Goal: Task Accomplishment & Management: Use online tool/utility

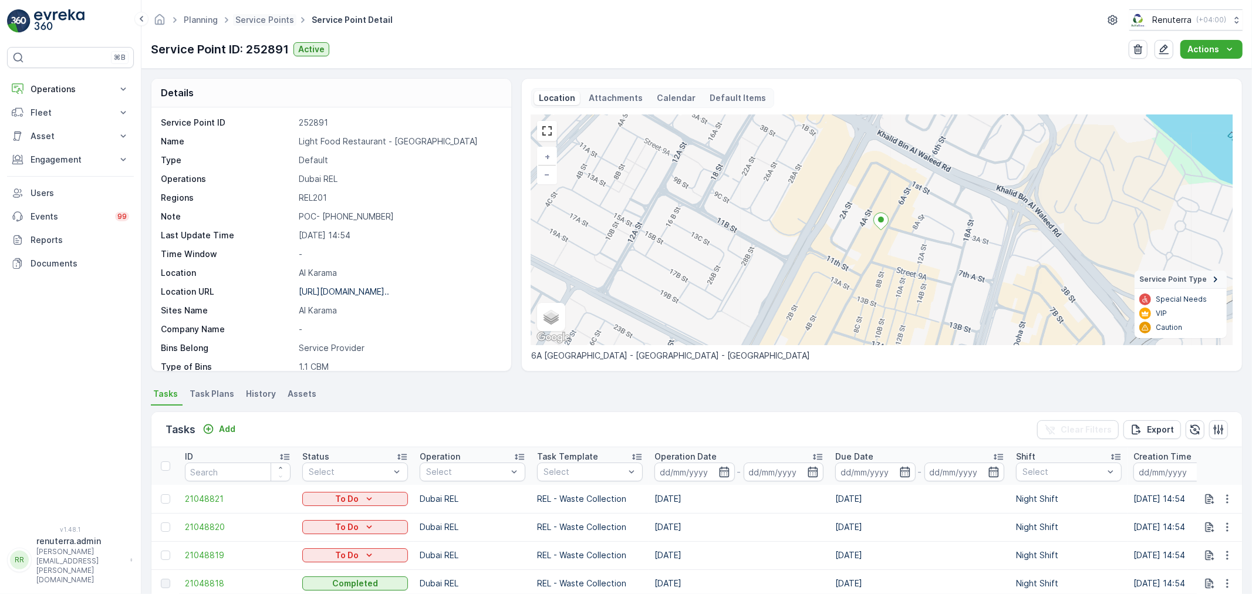
click at [268, 14] on span "Service Points" at bounding box center [264, 20] width 63 height 12
click at [245, 25] on span "Service Points" at bounding box center [264, 20] width 63 height 12
click at [258, 14] on span "Service Points" at bounding box center [264, 20] width 63 height 12
click at [254, 27] on div "Planning Service Points Service Point Detail Renuterra ( +04:00 )" at bounding box center [697, 19] width 1092 height 21
click at [257, 12] on ul "Service Points" at bounding box center [271, 20] width 76 height 17
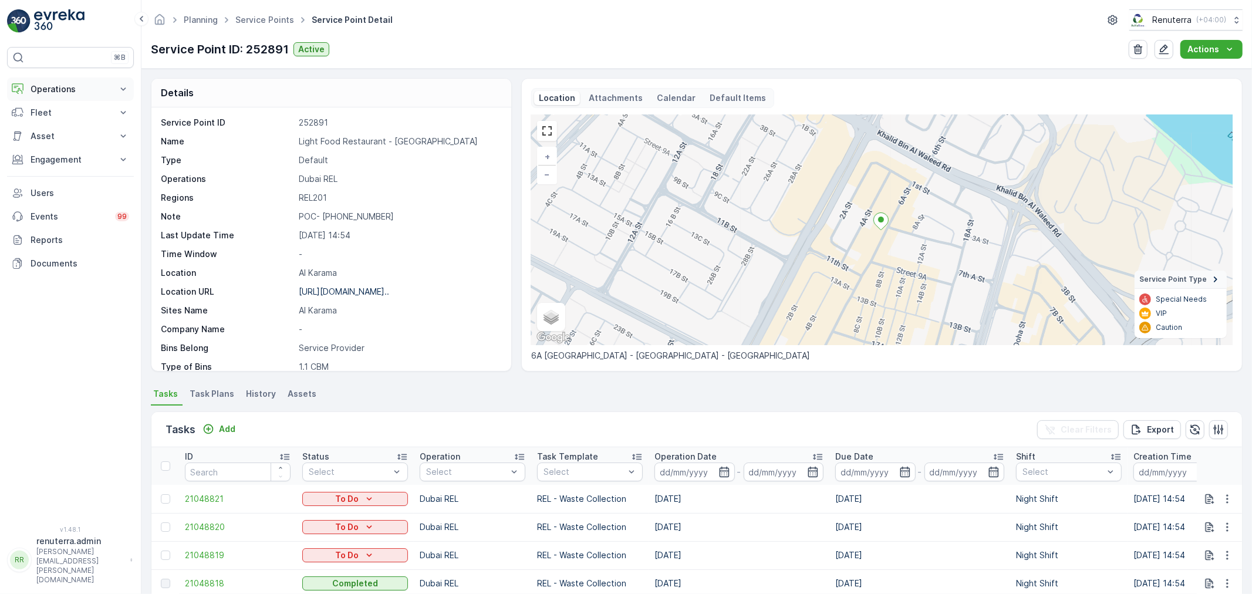
drag, startPoint x: 48, startPoint y: 86, endPoint x: 52, endPoint y: 100, distance: 15.2
click at [52, 86] on p "Operations" at bounding box center [71, 89] width 80 height 12
click at [50, 123] on p "Planning" at bounding box center [46, 126] width 33 height 12
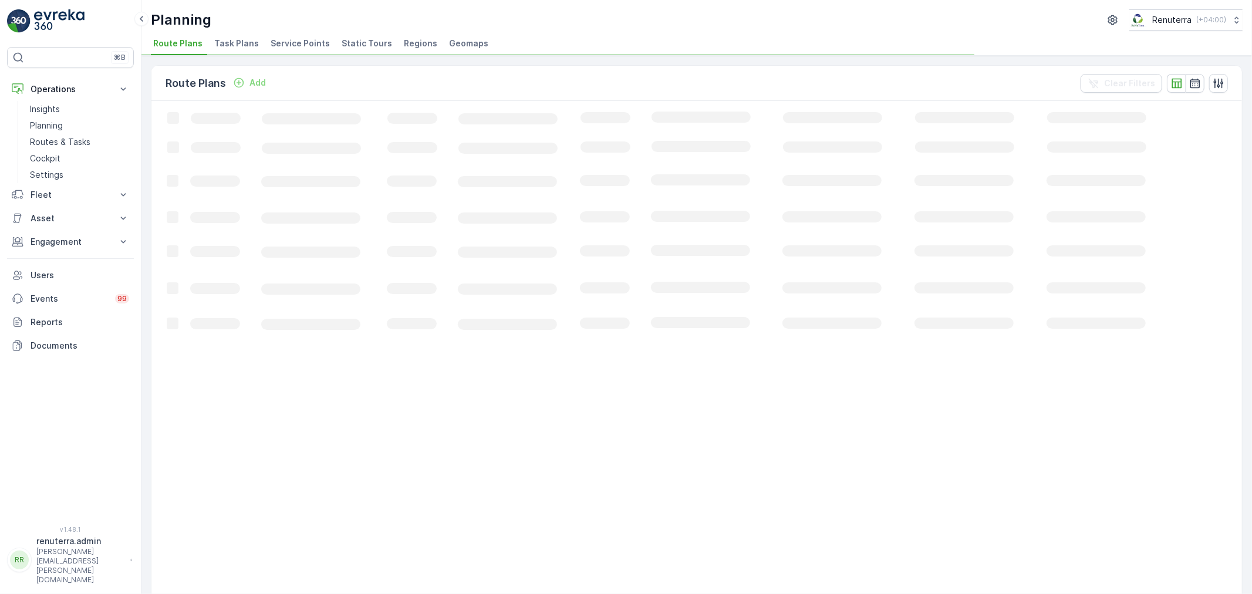
click at [292, 40] on span "Service Points" at bounding box center [300, 44] width 59 height 12
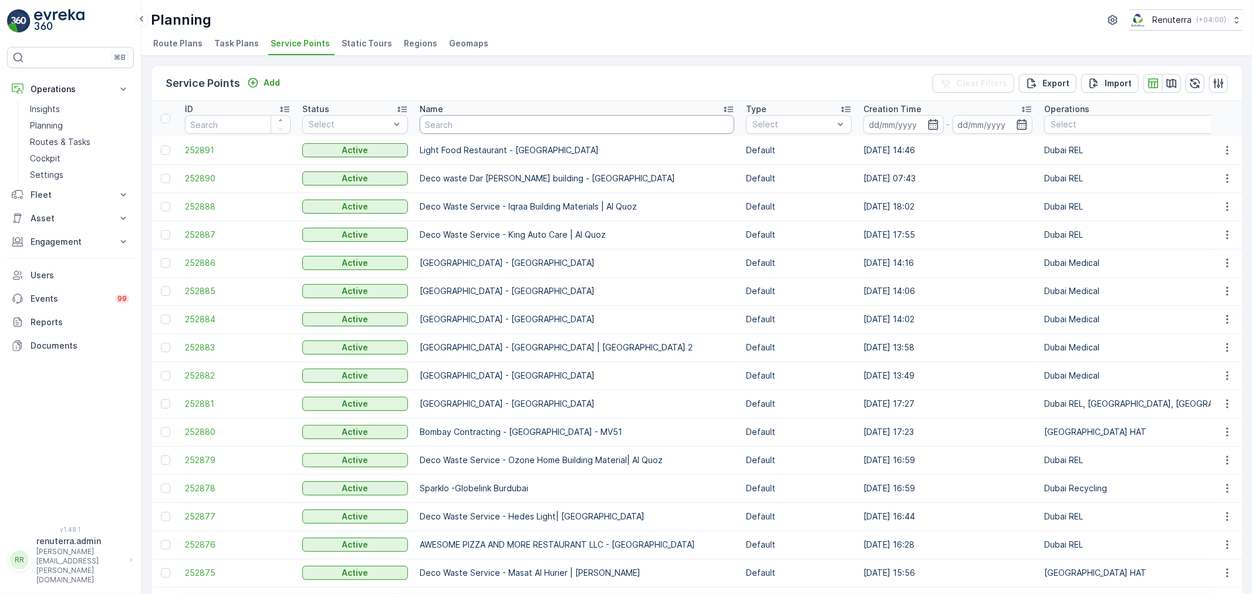
click at [447, 122] on input "text" at bounding box center [577, 124] width 315 height 19
type input "salam"
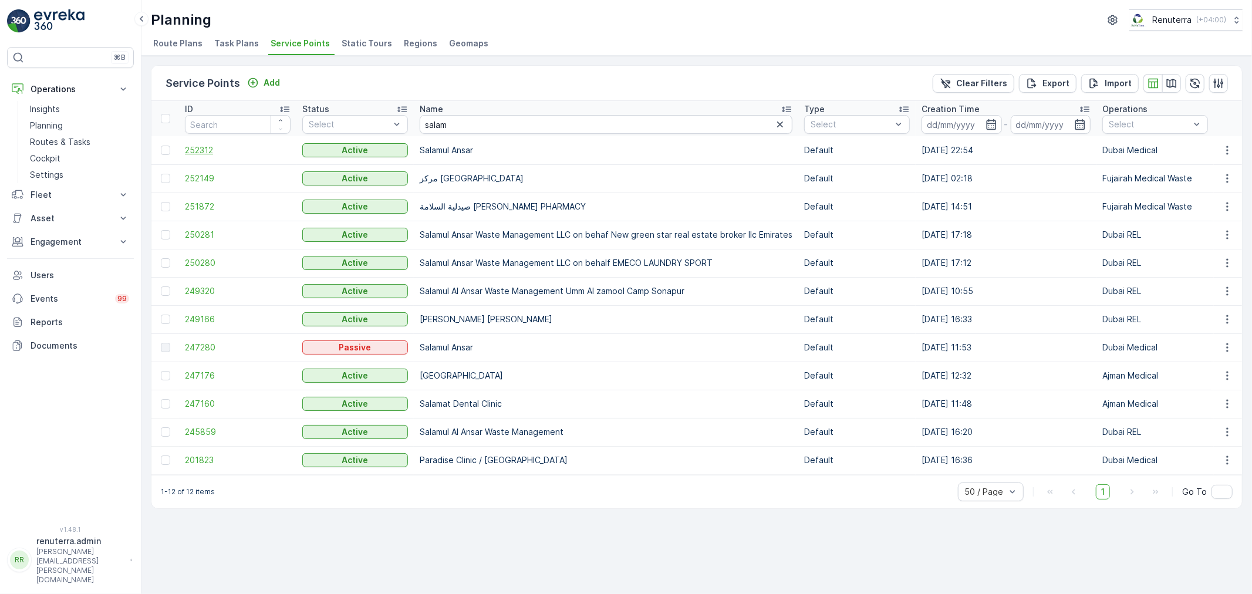
click at [194, 148] on span "252312" at bounding box center [238, 150] width 106 height 12
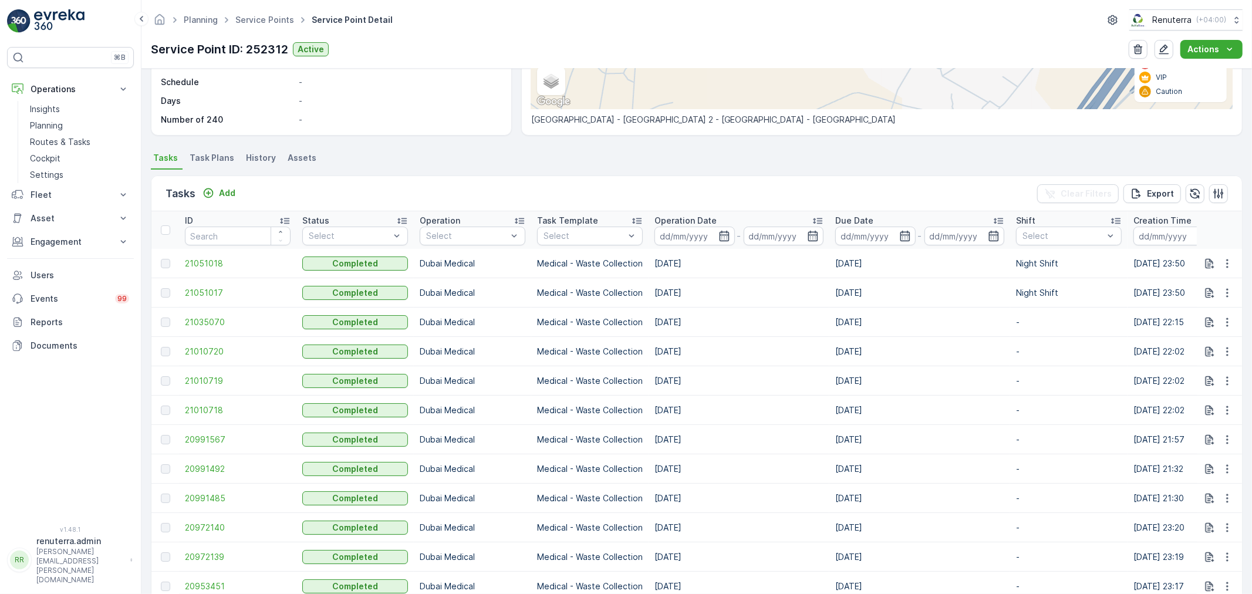
scroll to position [326, 0]
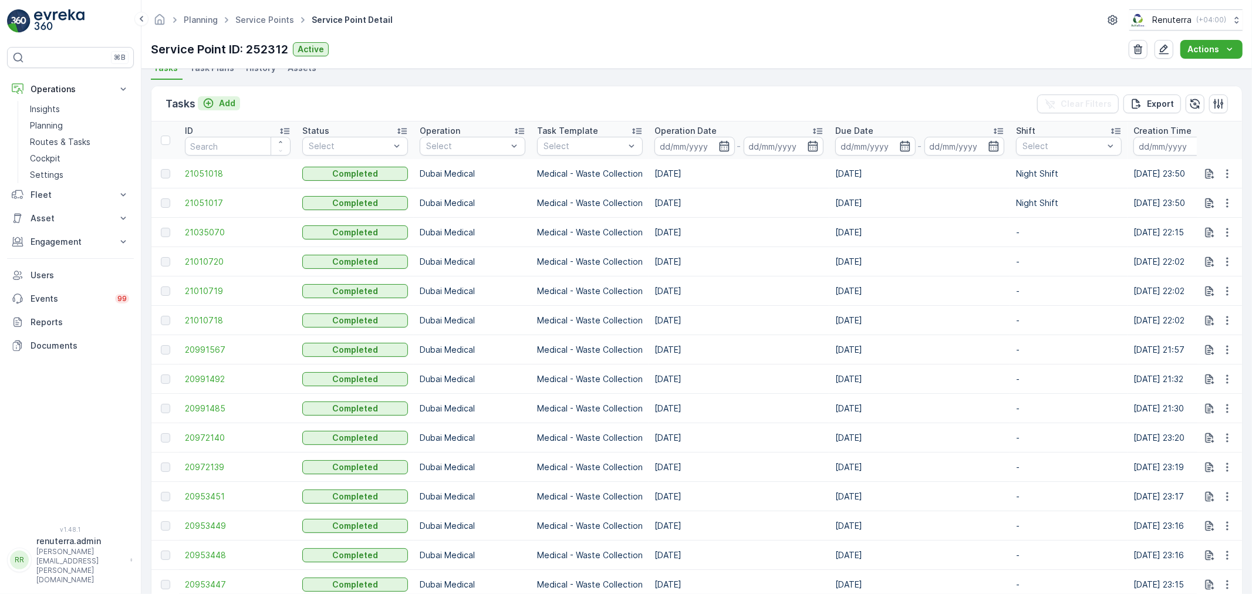
click at [223, 104] on p "Add" at bounding box center [227, 103] width 16 height 12
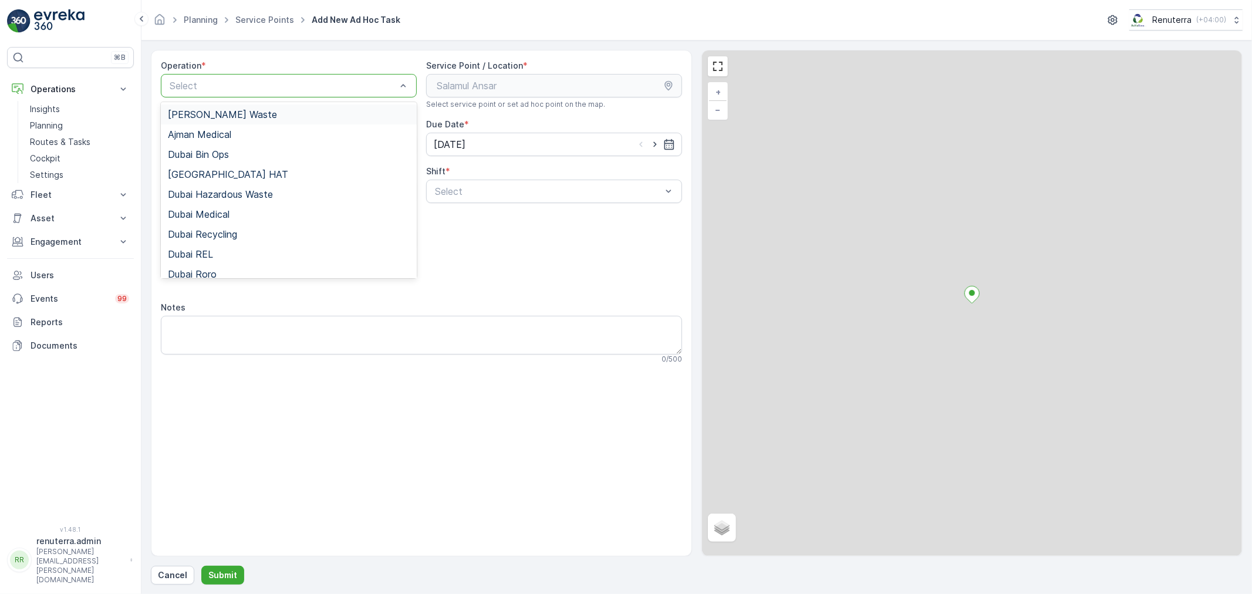
click at [235, 88] on div at bounding box center [282, 85] width 229 height 11
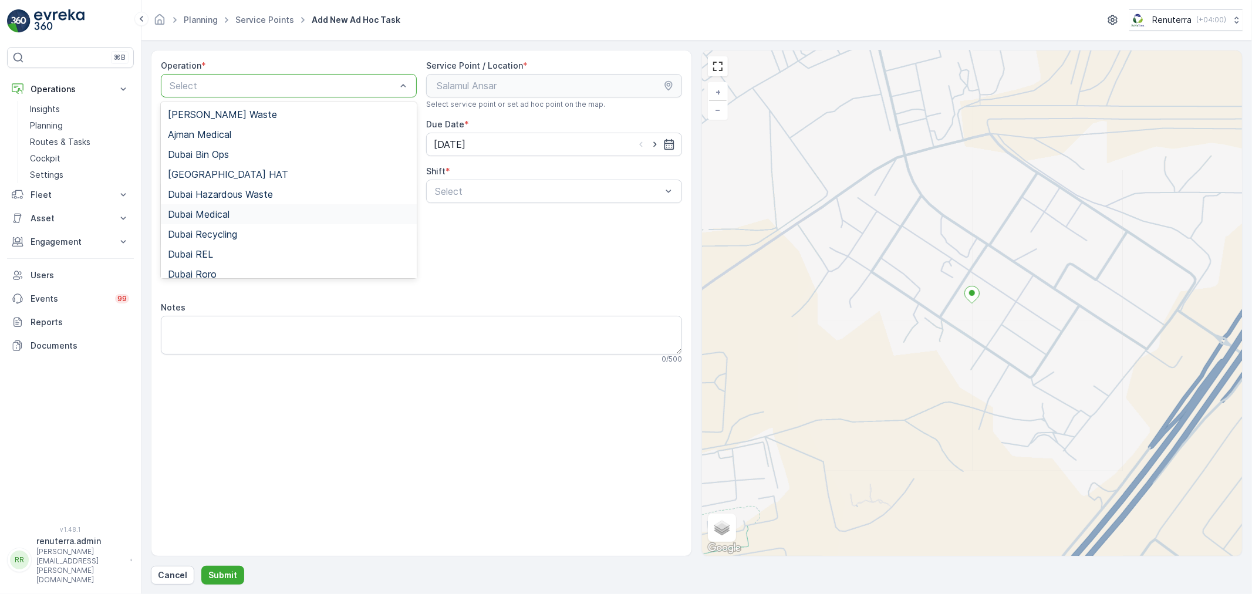
click at [244, 214] on div "Dubai Medical" at bounding box center [289, 214] width 242 height 11
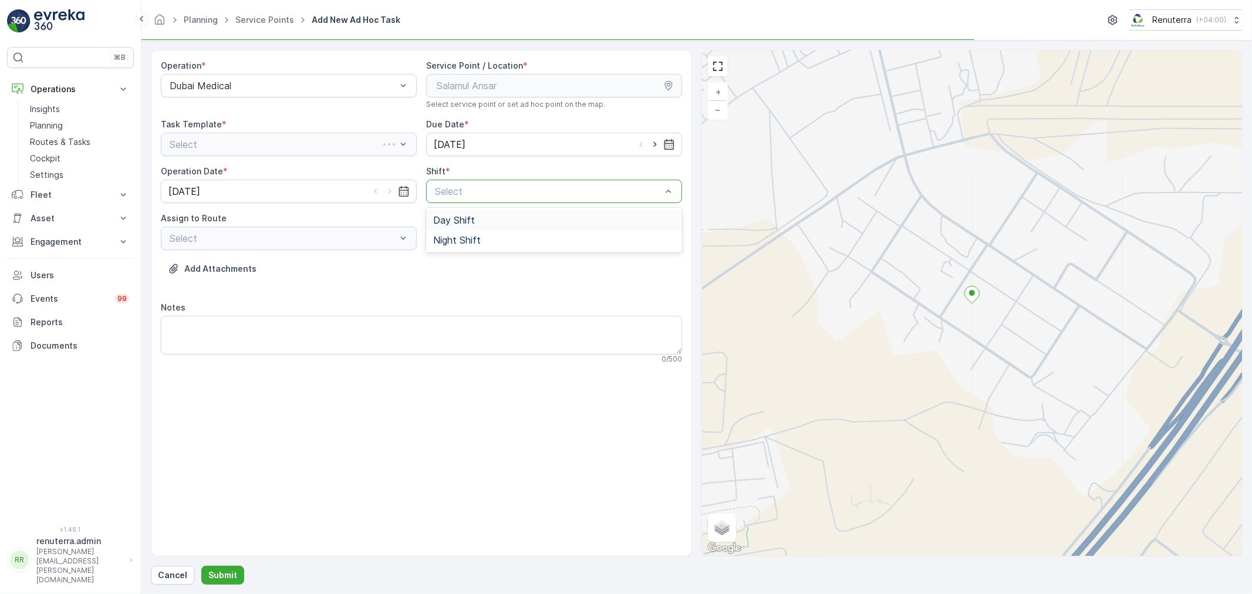
drag, startPoint x: 443, startPoint y: 187, endPoint x: 444, endPoint y: 208, distance: 21.8
click at [444, 191] on div at bounding box center [548, 191] width 229 height 11
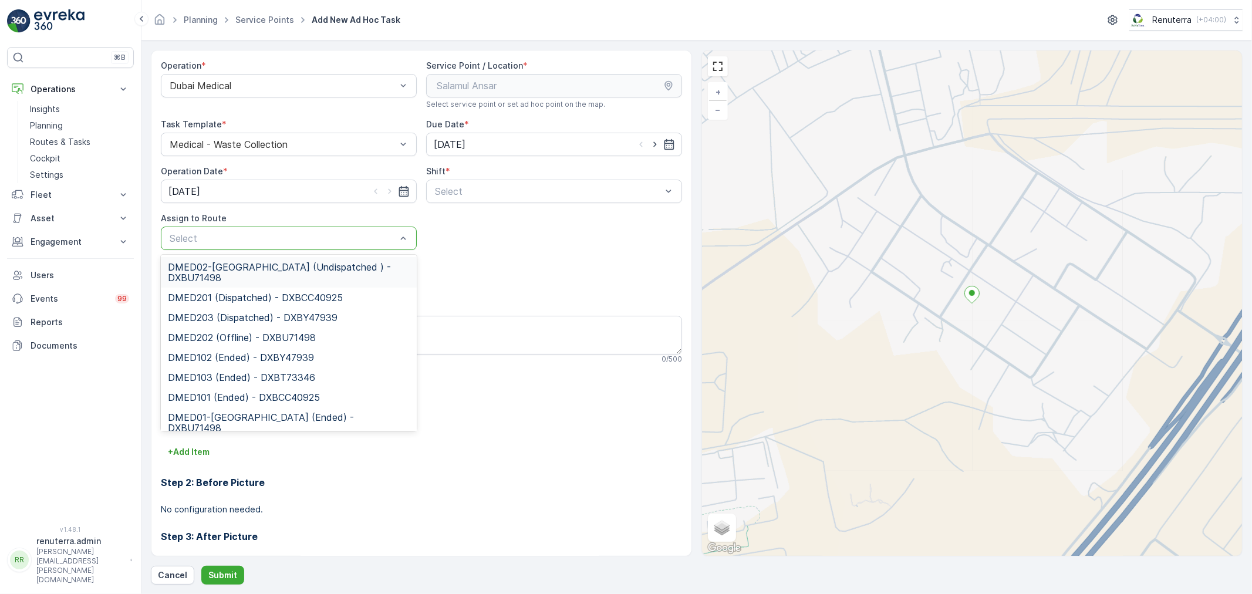
drag, startPoint x: 294, startPoint y: 242, endPoint x: 292, endPoint y: 234, distance: 9.1
click at [294, 242] on div at bounding box center [282, 238] width 229 height 11
type input "02"
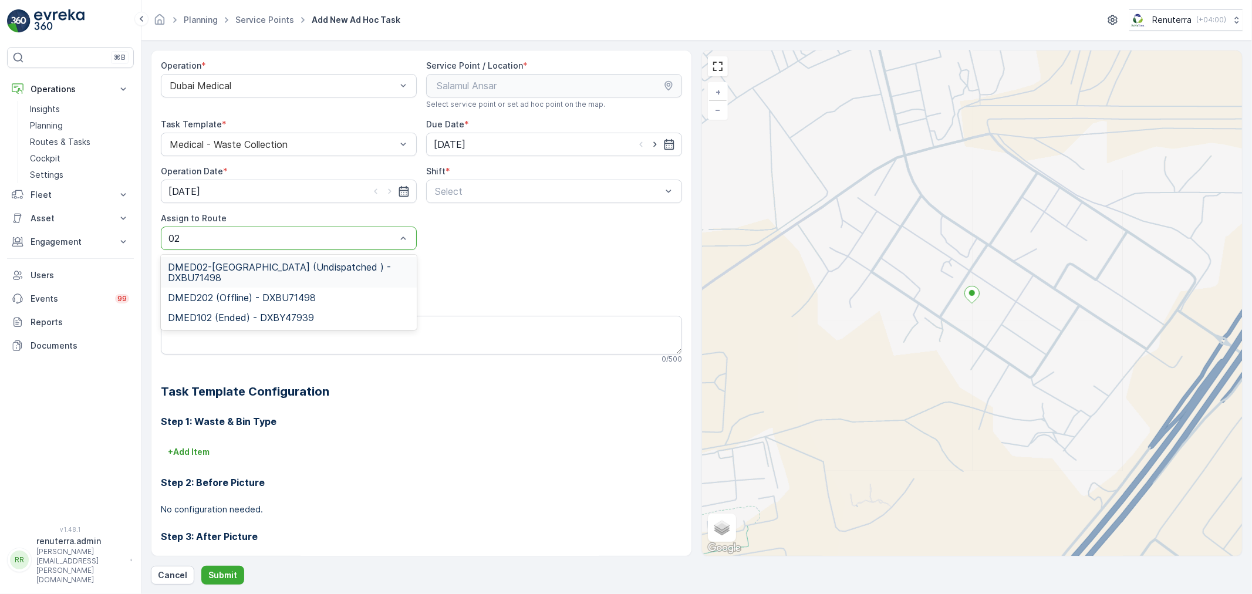
click at [277, 265] on span "DMED02-Khawaneej Yard (Undispatched ) - DXBU71498" at bounding box center [289, 272] width 242 height 21
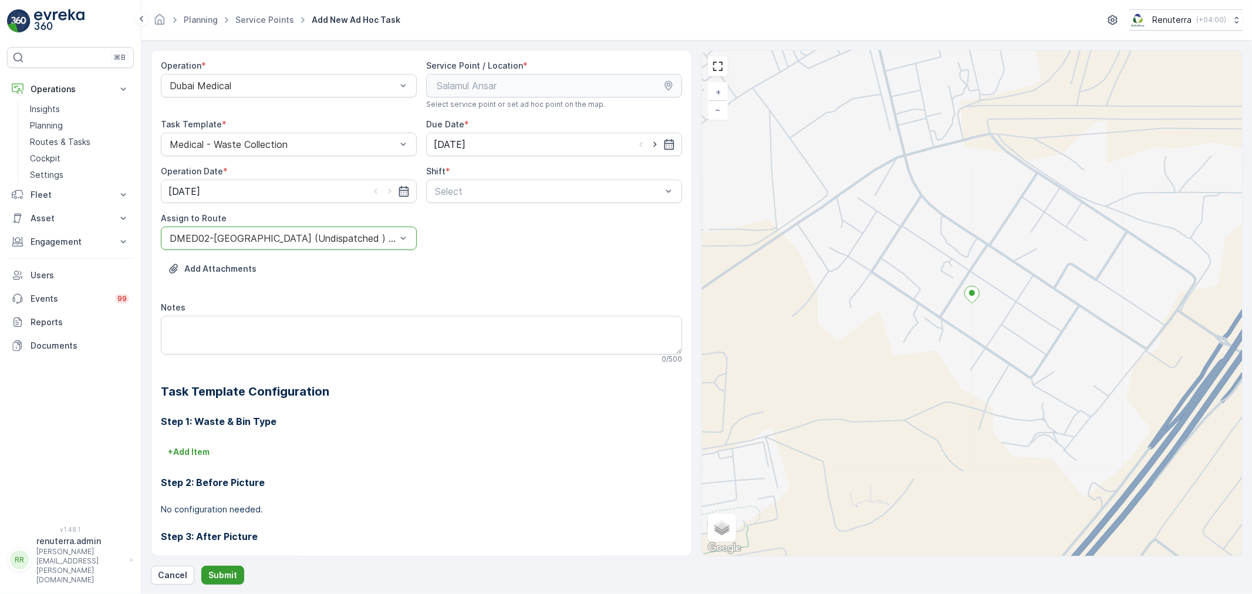
click at [212, 578] on p "Submit" at bounding box center [222, 575] width 29 height 12
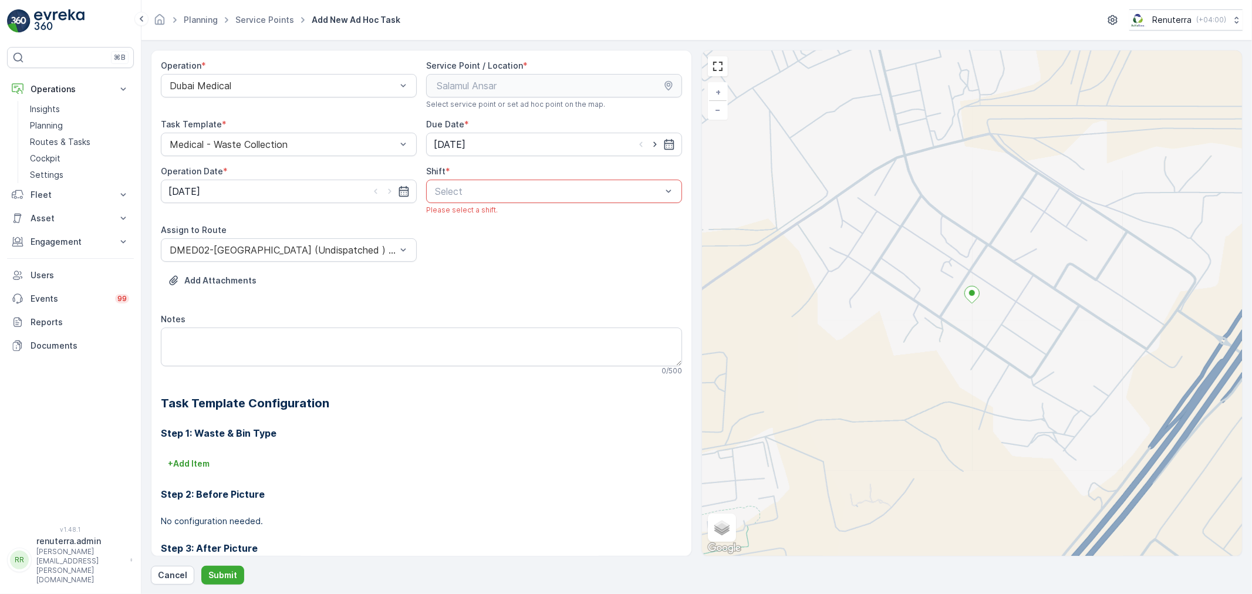
click at [466, 201] on div "Select" at bounding box center [554, 191] width 256 height 23
drag, startPoint x: 453, startPoint y: 242, endPoint x: 436, endPoint y: 285, distance: 46.9
click at [452, 248] on div "Night Shift" at bounding box center [554, 240] width 256 height 20
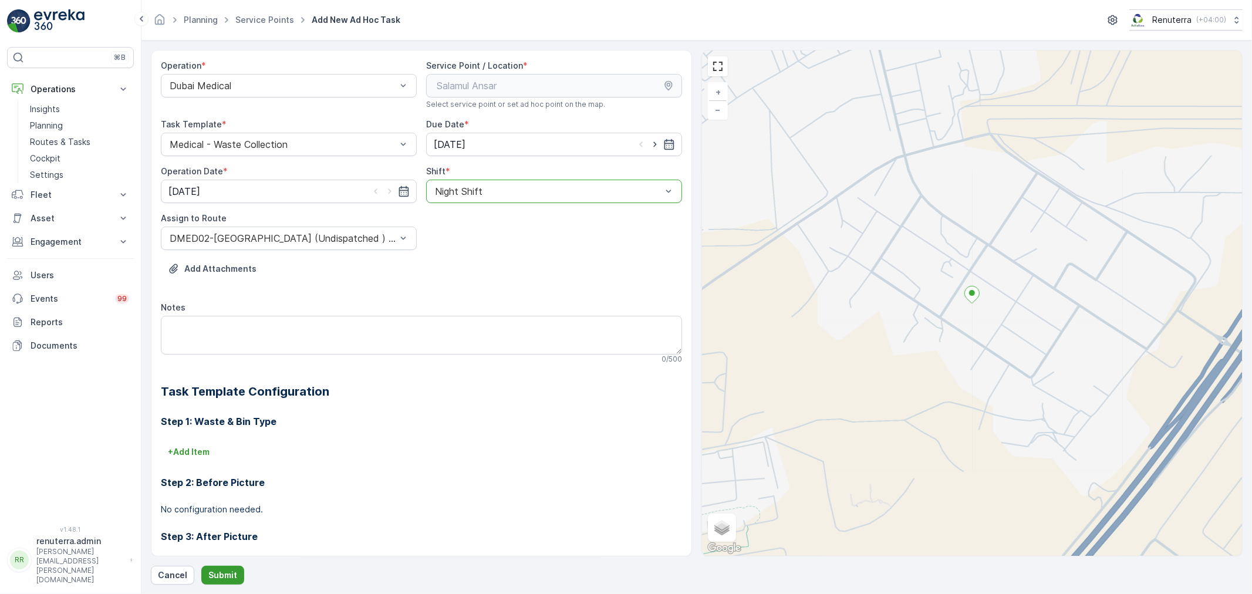
click at [219, 577] on p "Submit" at bounding box center [222, 575] width 29 height 12
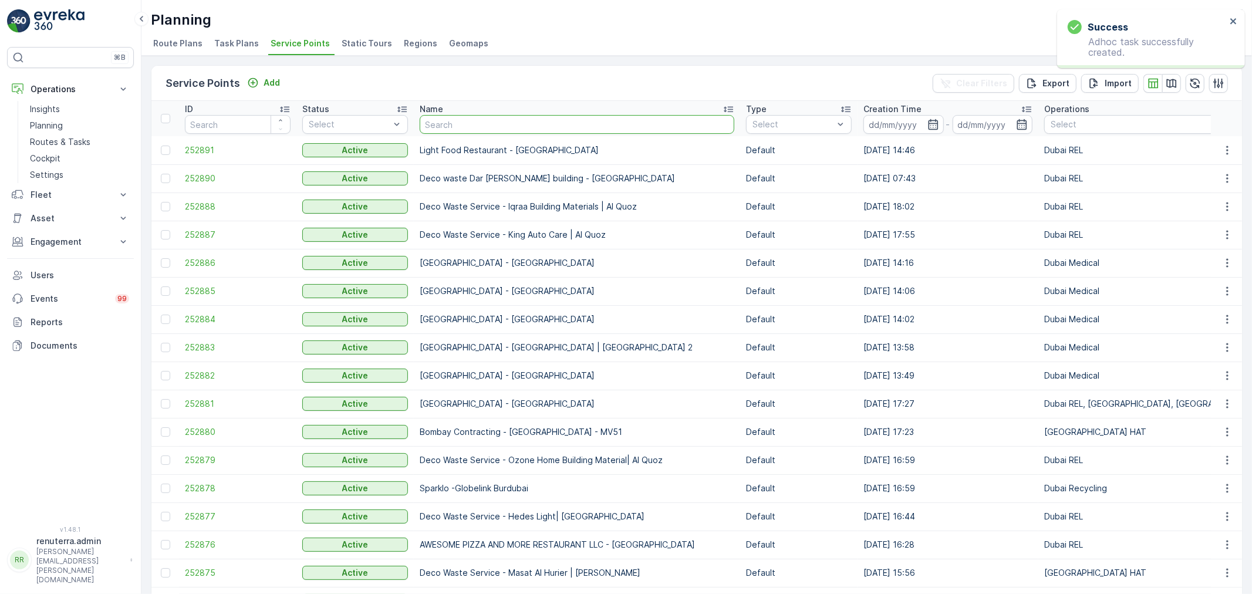
click at [450, 124] on input "text" at bounding box center [577, 124] width 315 height 19
type input "salam"
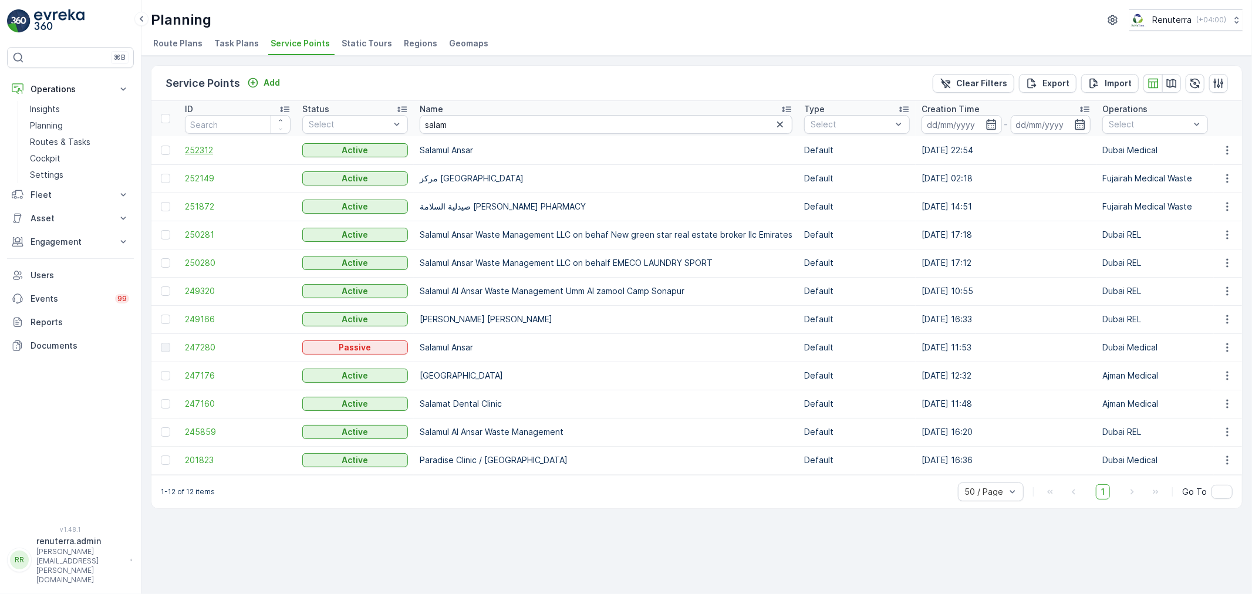
click at [210, 149] on span "252312" at bounding box center [238, 150] width 106 height 12
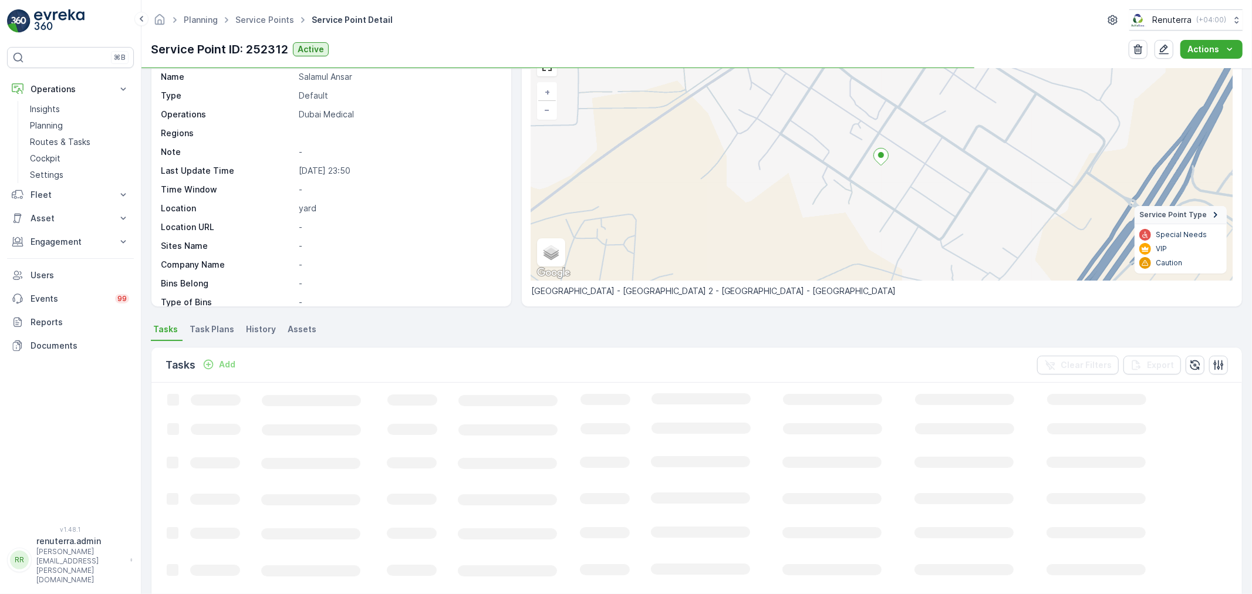
scroll to position [65, 0]
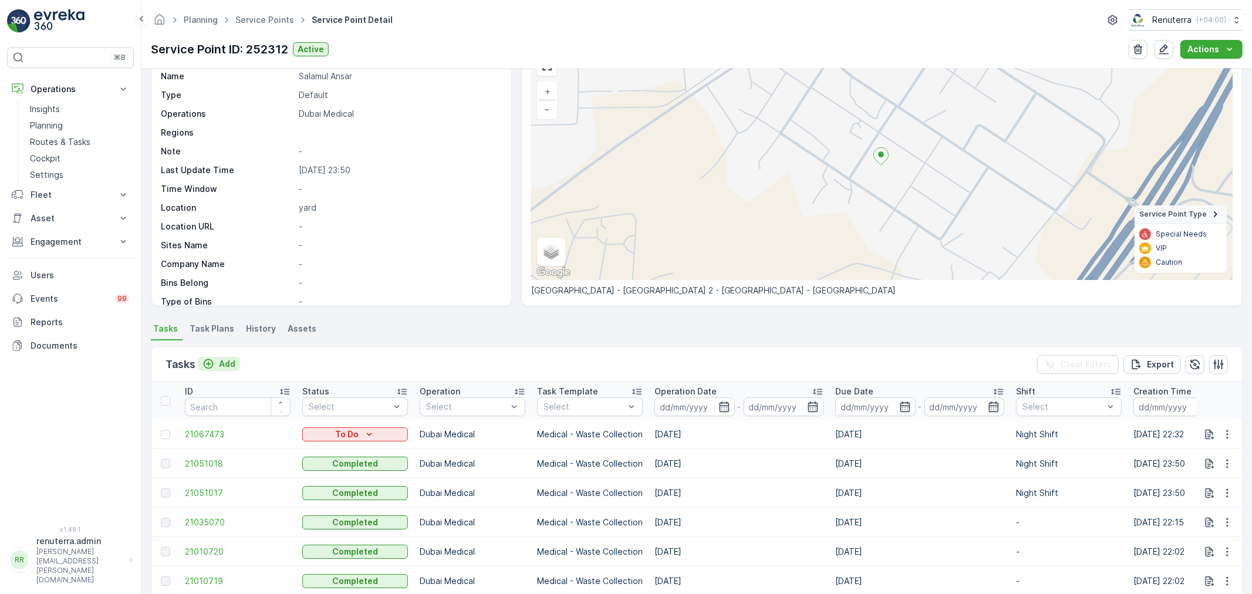
click at [219, 369] on p "Add" at bounding box center [227, 364] width 16 height 12
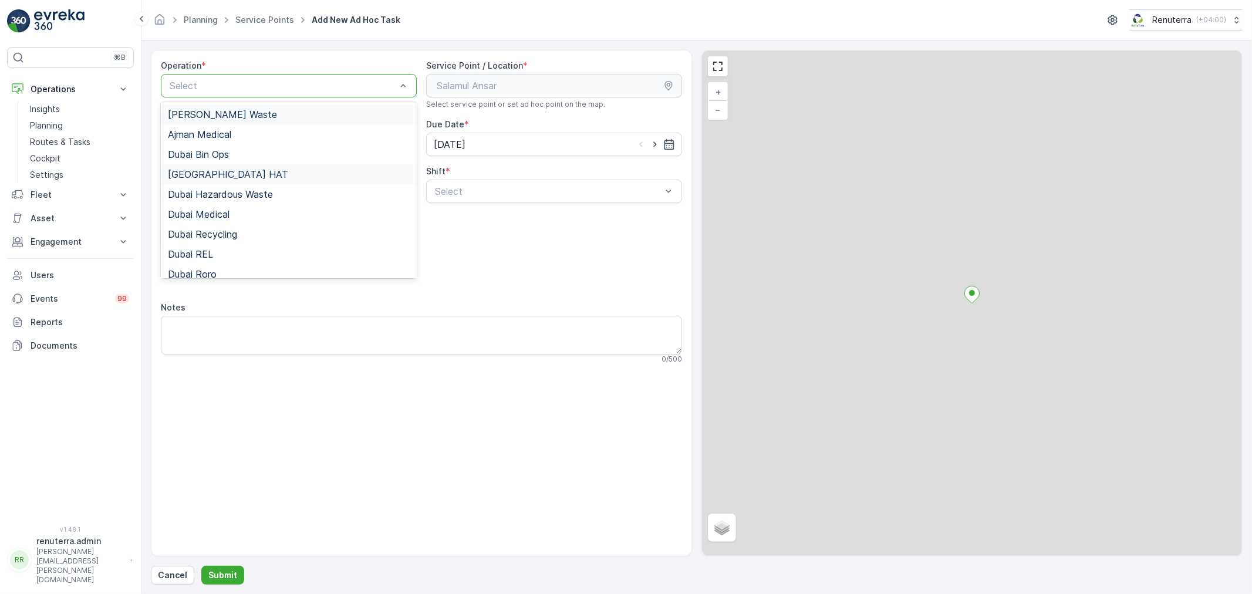
drag, startPoint x: 282, startPoint y: 87, endPoint x: 255, endPoint y: 172, distance: 89.3
click at [274, 97] on div "Operation * 15 results available. Use Up and Down to choose options, press Ente…" at bounding box center [289, 84] width 256 height 49
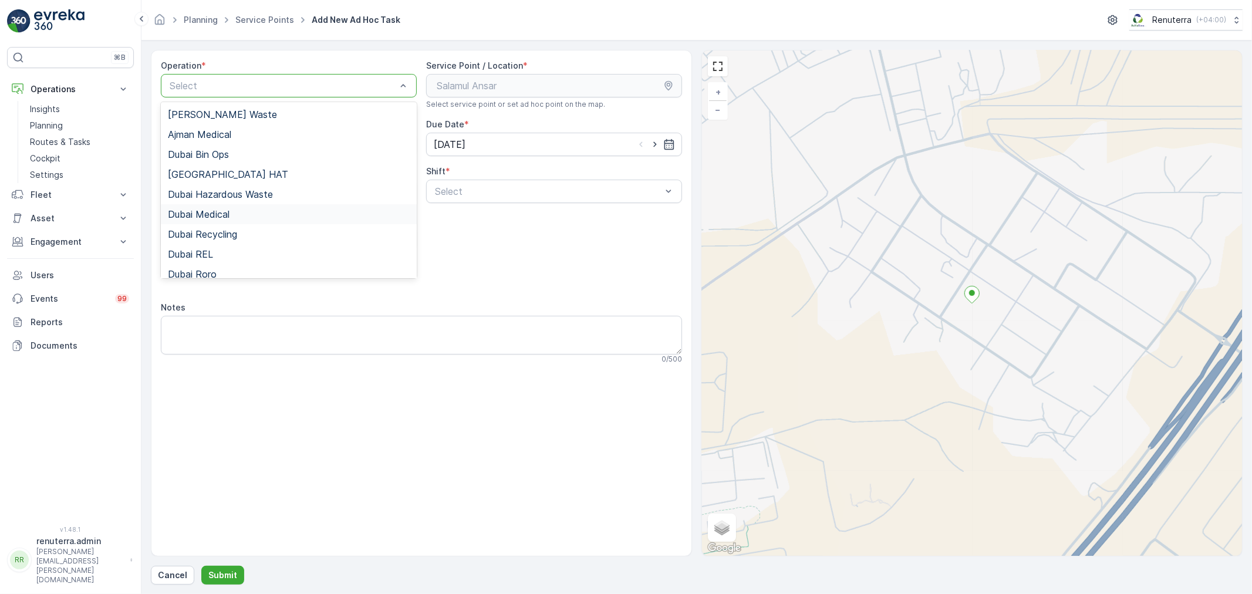
drag, startPoint x: 250, startPoint y: 212, endPoint x: 312, endPoint y: 211, distance: 61.6
click at [251, 211] on div "Dubai Medical" at bounding box center [289, 214] width 242 height 11
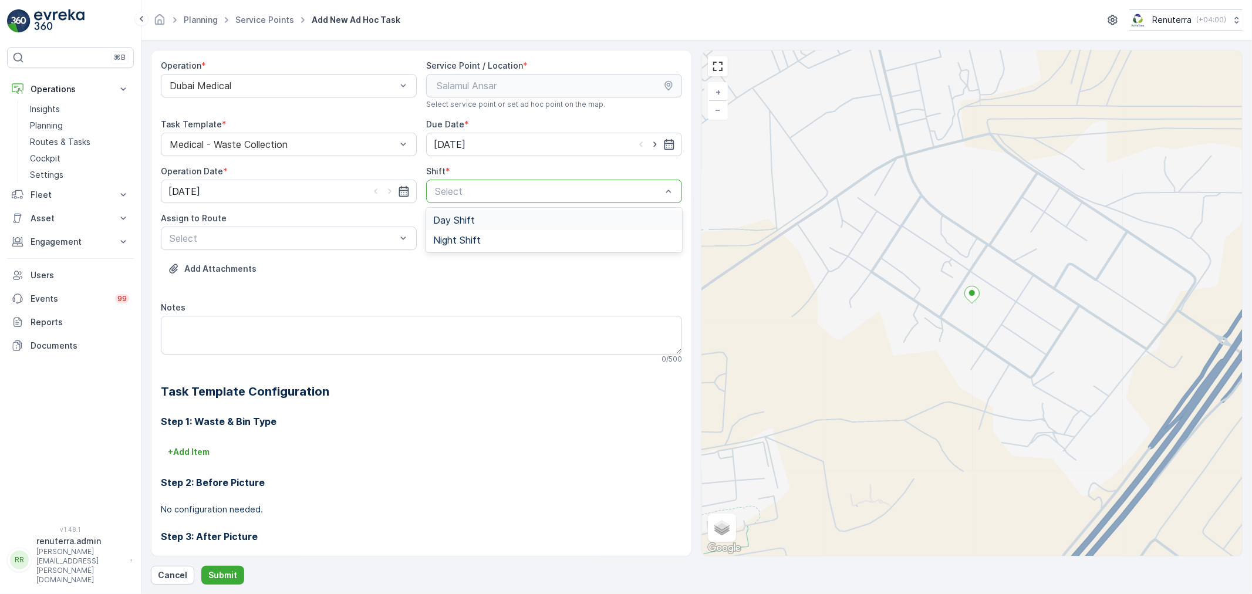
drag, startPoint x: 638, startPoint y: 198, endPoint x: 562, endPoint y: 210, distance: 77.2
click at [505, 220] on div "Day Shift" at bounding box center [554, 220] width 242 height 11
click at [500, 203] on div "option Day Shift, selected. Day Shift" at bounding box center [554, 191] width 256 height 23
drag, startPoint x: 490, startPoint y: 242, endPoint x: 437, endPoint y: 252, distance: 54.3
click at [488, 243] on div "Night Shift" at bounding box center [554, 240] width 242 height 11
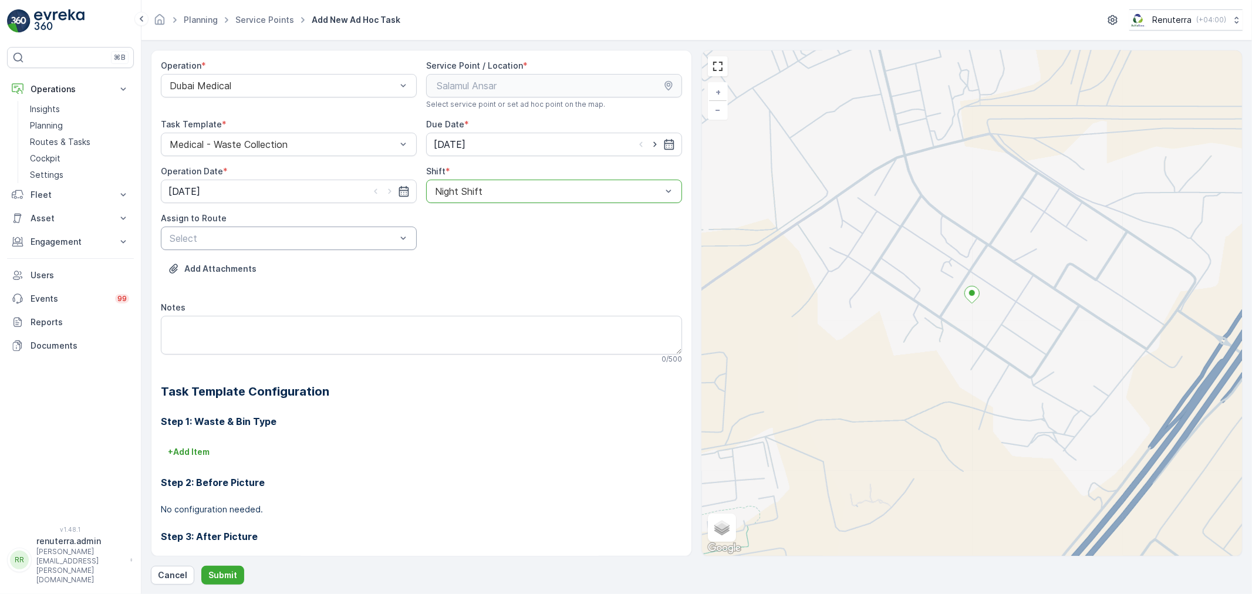
drag, startPoint x: 193, startPoint y: 258, endPoint x: 215, endPoint y: 242, distance: 27.7
click at [215, 244] on div "Select" at bounding box center [282, 238] width 229 height 14
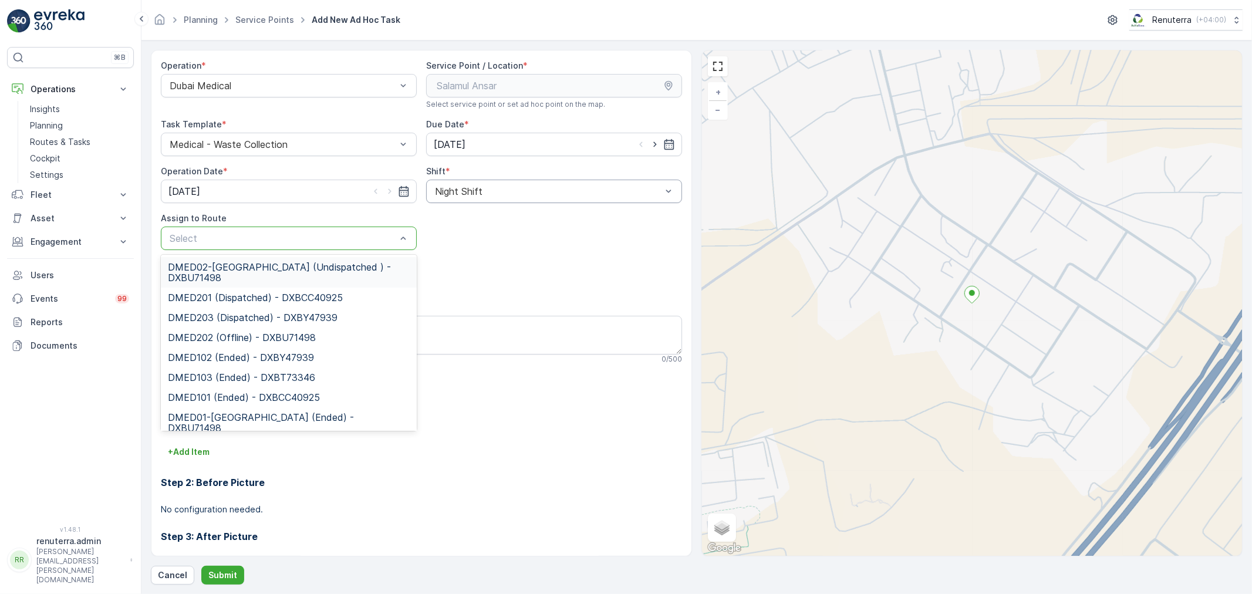
drag, startPoint x: 215, startPoint y: 271, endPoint x: 221, endPoint y: 364, distance: 93.5
click at [215, 272] on span "DMED02-Khawaneej Yard (Undispatched ) - DXBU71498" at bounding box center [289, 272] width 242 height 21
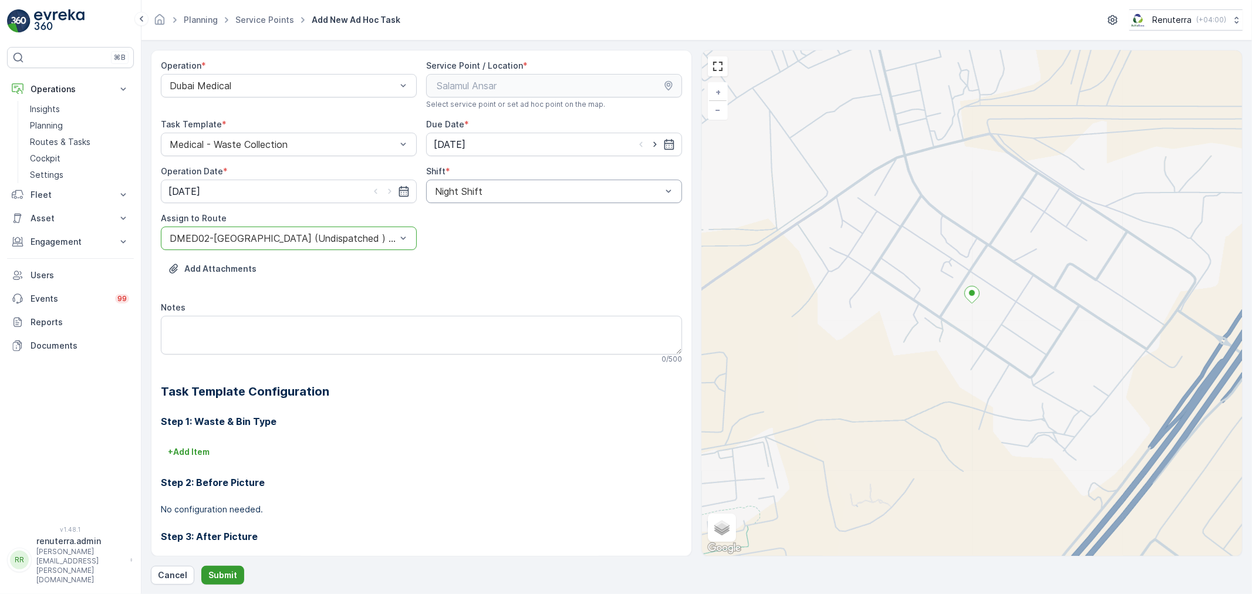
click at [226, 571] on p "Submit" at bounding box center [222, 575] width 29 height 12
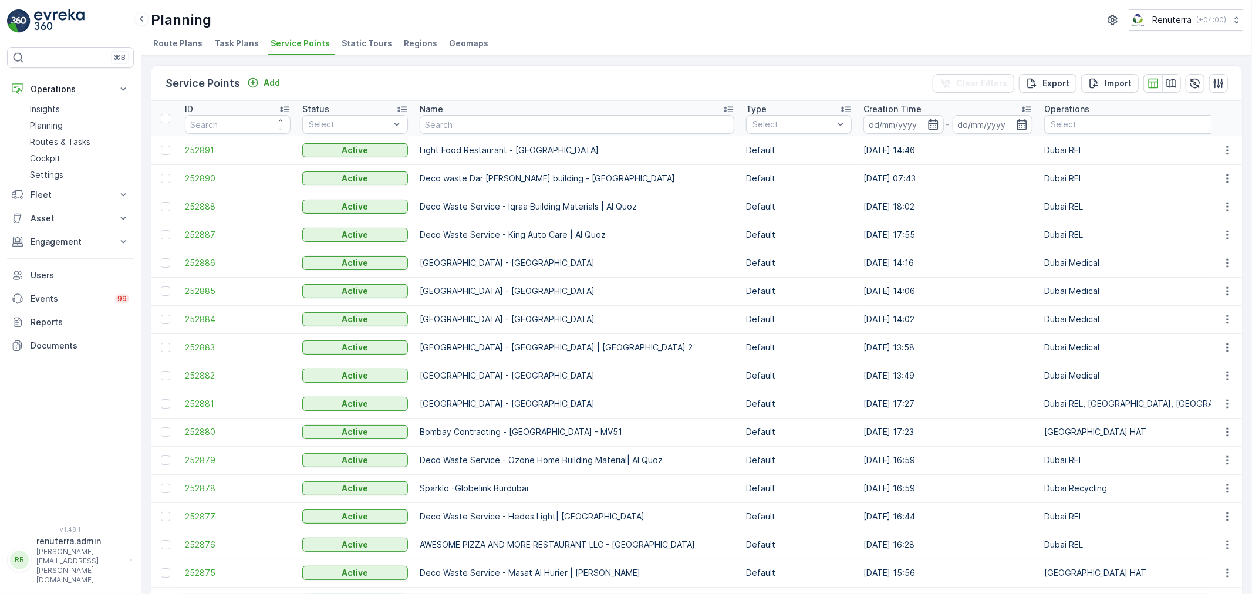
click at [444, 113] on div "Name" at bounding box center [577, 109] width 315 height 12
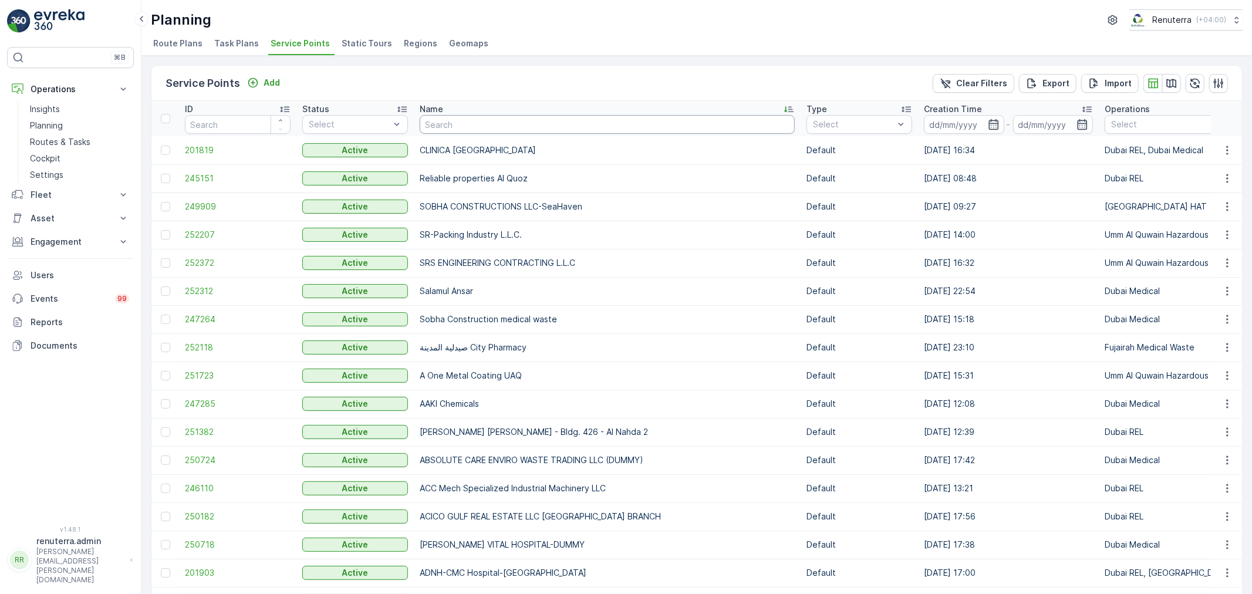
click at [446, 128] on input "text" at bounding box center [607, 124] width 375 height 19
type input "salam"
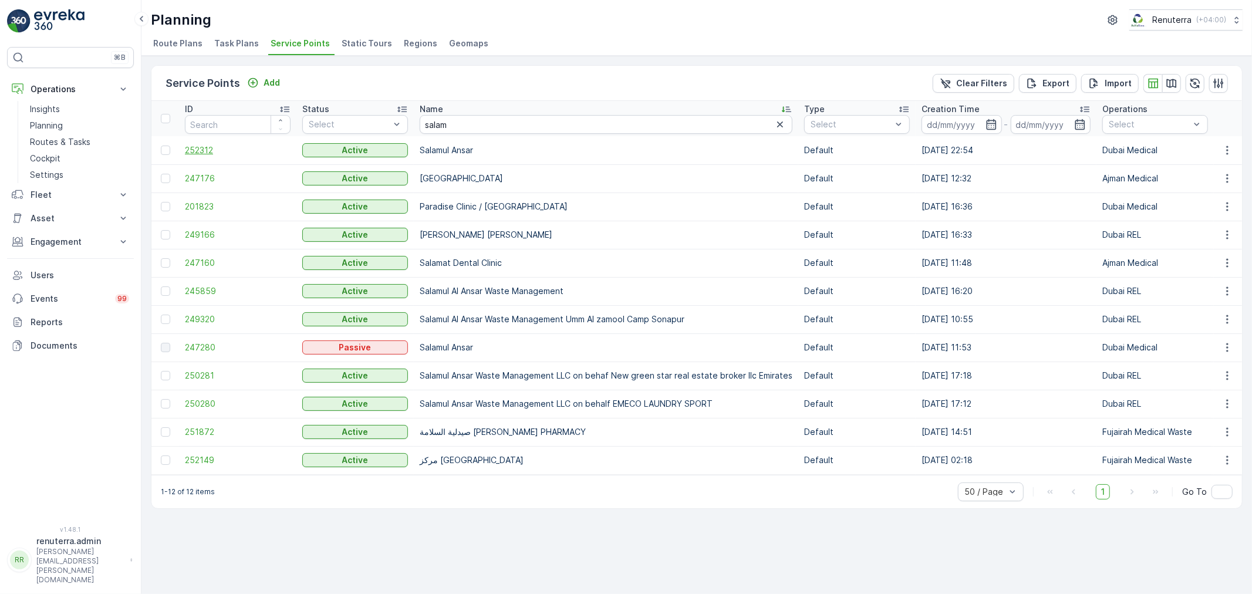
click at [209, 149] on span "252312" at bounding box center [238, 150] width 106 height 12
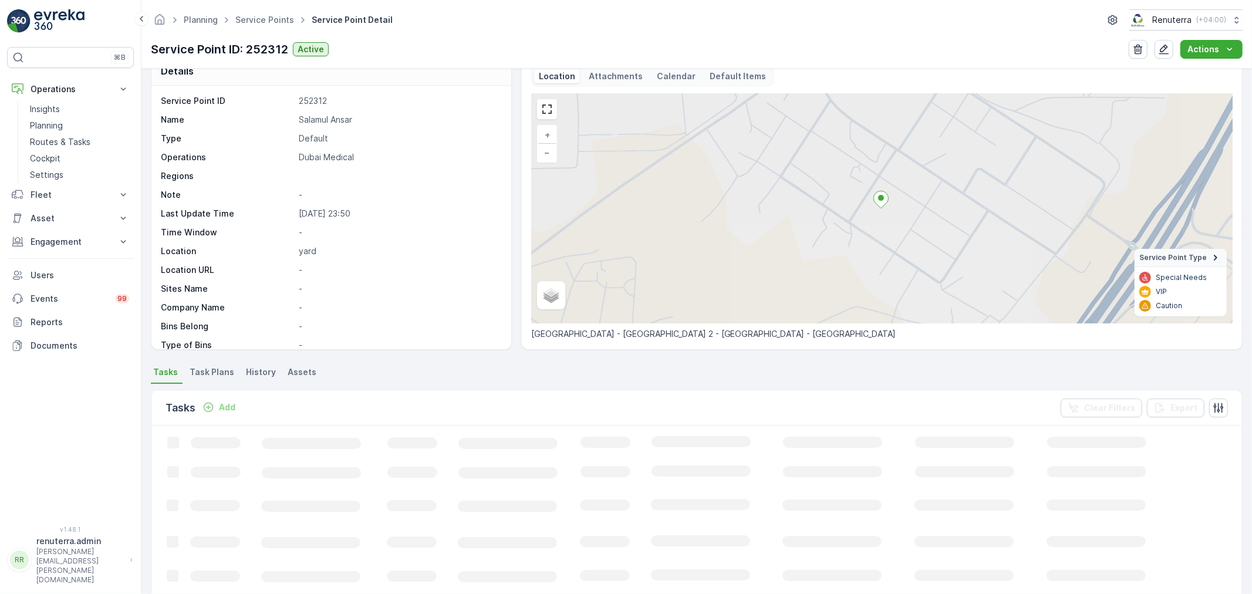
scroll to position [65, 0]
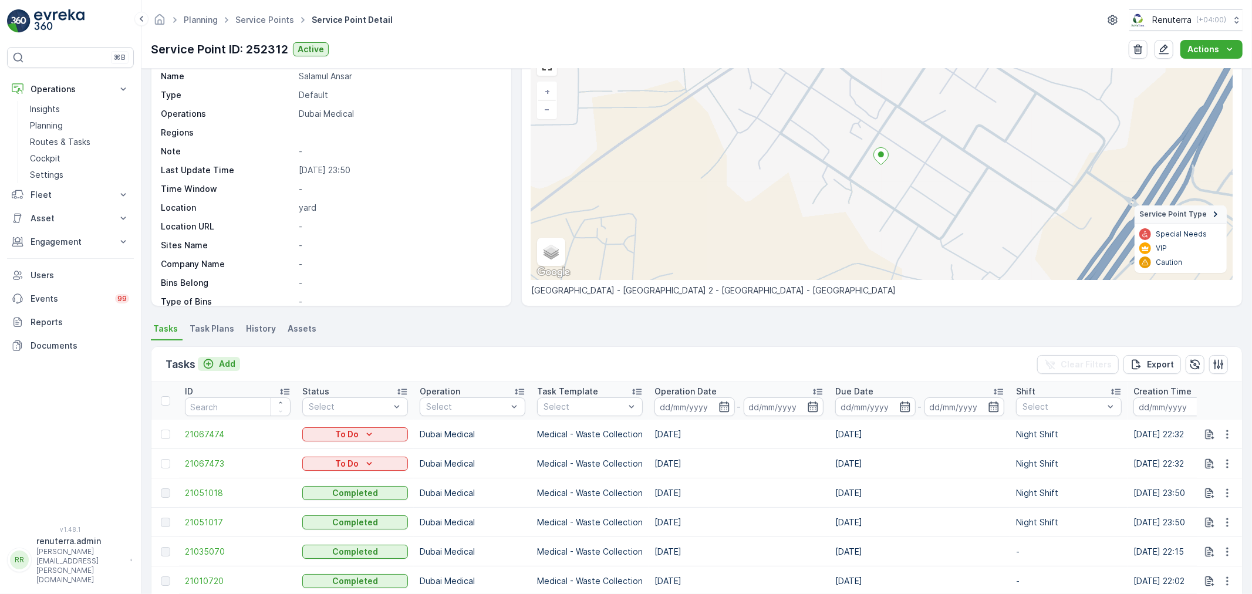
click at [227, 366] on p "Add" at bounding box center [227, 364] width 16 height 12
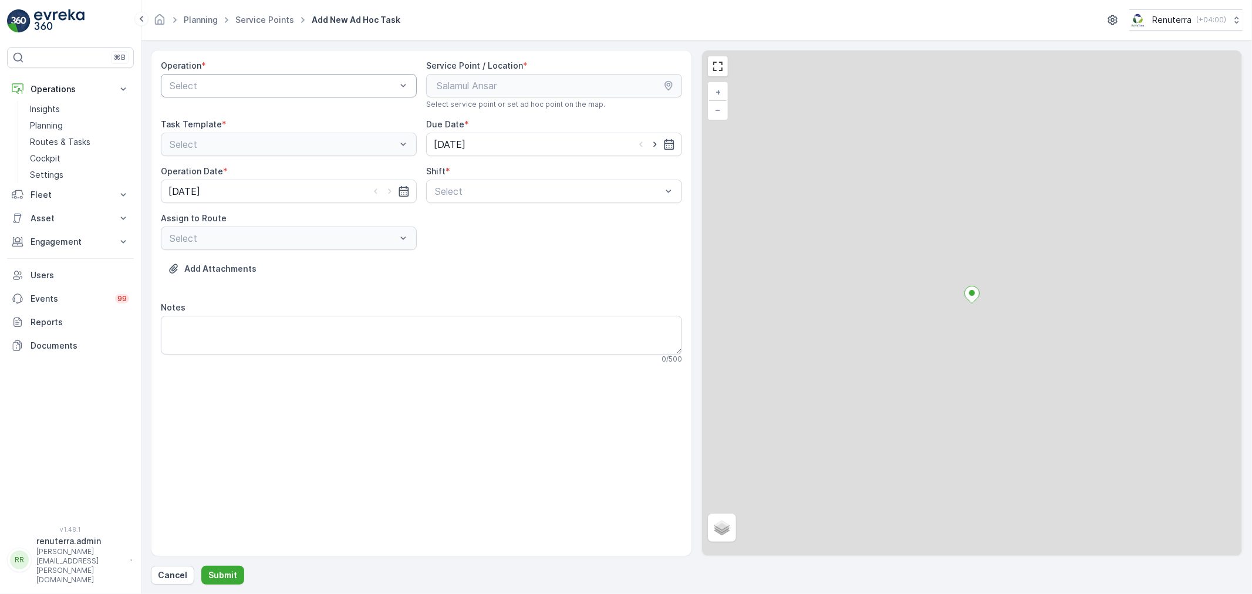
drag, startPoint x: 231, startPoint y: 72, endPoint x: 231, endPoint y: 80, distance: 7.6
click at [231, 79] on div "Operation * Select" at bounding box center [289, 84] width 256 height 49
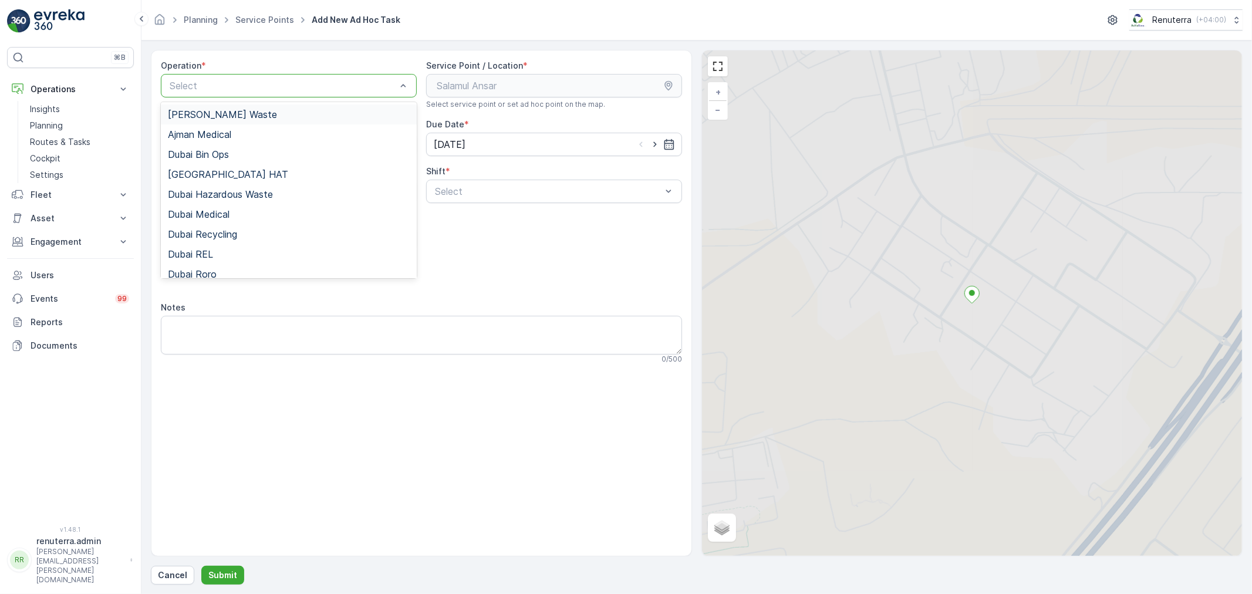
drag, startPoint x: 231, startPoint y: 80, endPoint x: 232, endPoint y: 112, distance: 31.7
click at [231, 83] on div at bounding box center [282, 85] width 229 height 11
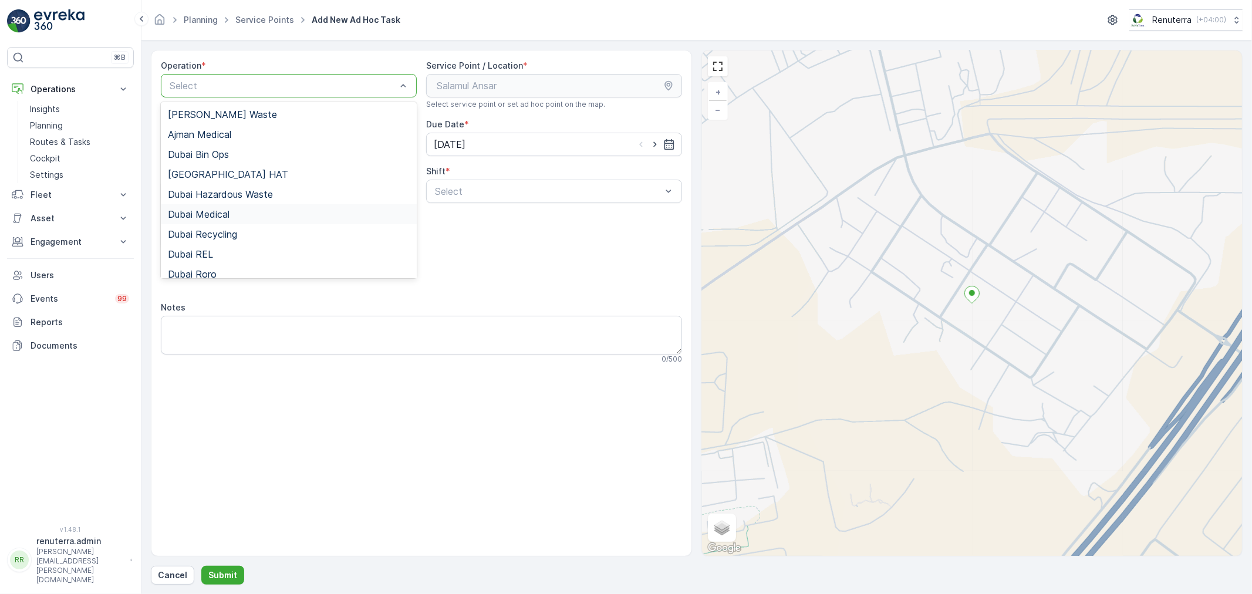
drag, startPoint x: 235, startPoint y: 210, endPoint x: 325, endPoint y: 213, distance: 89.3
click at [241, 210] on div "Dubai Medical" at bounding box center [289, 214] width 242 height 11
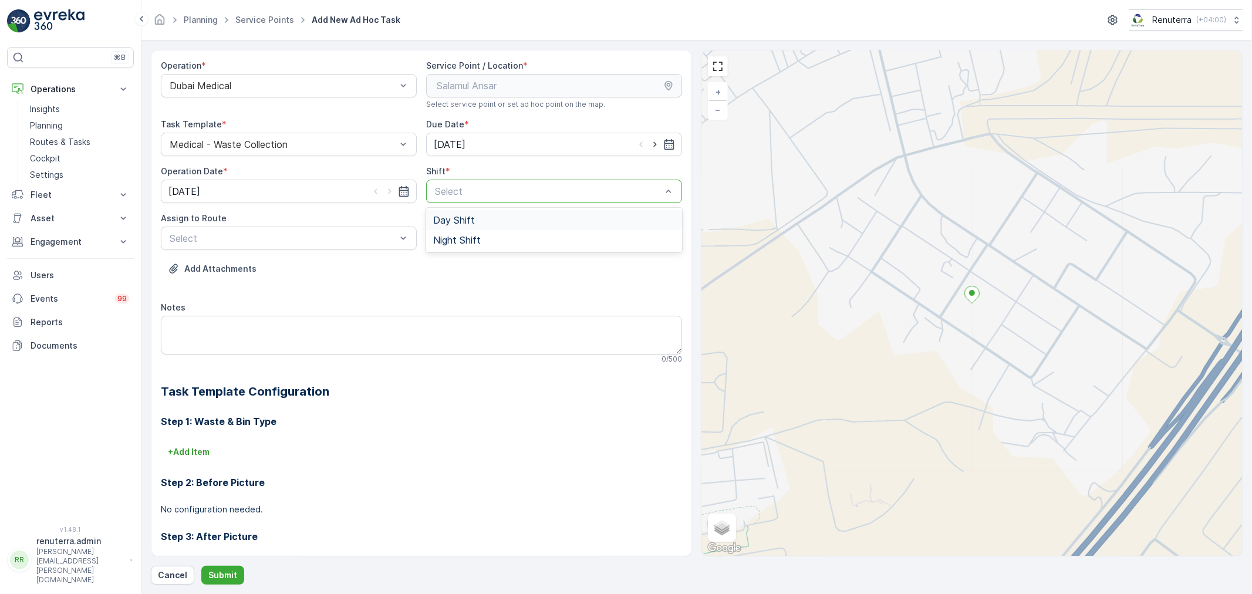
drag, startPoint x: 454, startPoint y: 195, endPoint x: 447, endPoint y: 207, distance: 13.9
click at [454, 197] on div "Select" at bounding box center [548, 191] width 229 height 14
drag, startPoint x: 447, startPoint y: 207, endPoint x: 423, endPoint y: 231, distance: 34.0
click at [437, 231] on div "Night Shift" at bounding box center [554, 240] width 256 height 20
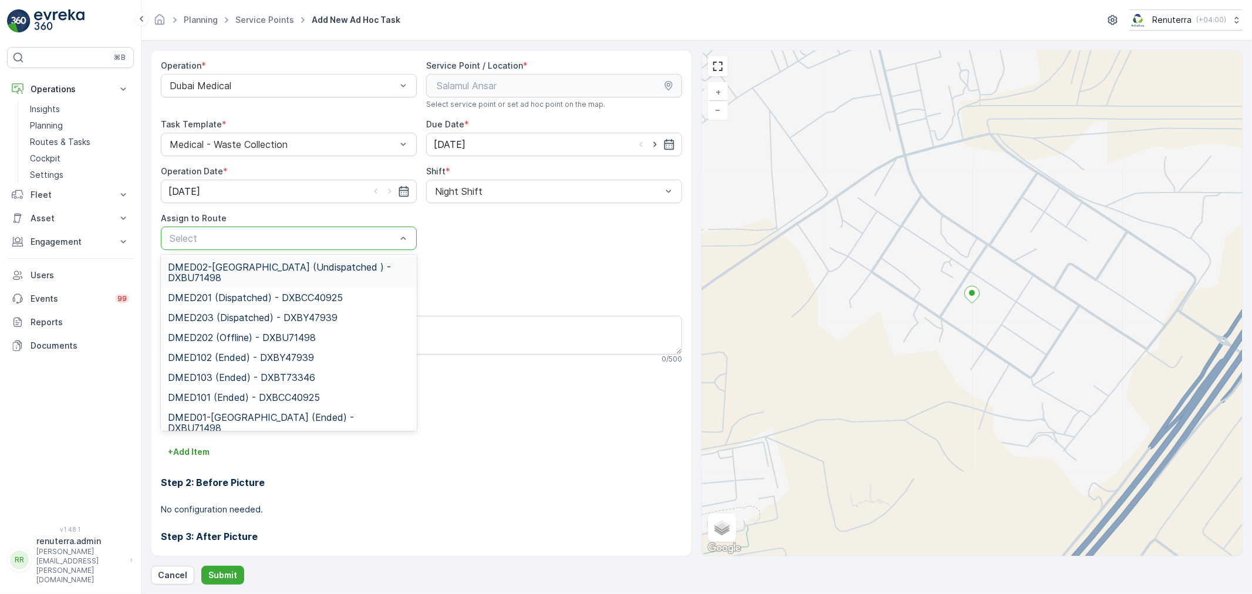
drag, startPoint x: 370, startPoint y: 233, endPoint x: 281, endPoint y: 257, distance: 93.0
click at [368, 234] on div at bounding box center [282, 238] width 229 height 11
drag, startPoint x: 271, startPoint y: 264, endPoint x: 253, endPoint y: 394, distance: 131.0
click at [272, 266] on span "DMED02-Khawaneej Yard (Undispatched ) - DXBU71498" at bounding box center [289, 272] width 242 height 21
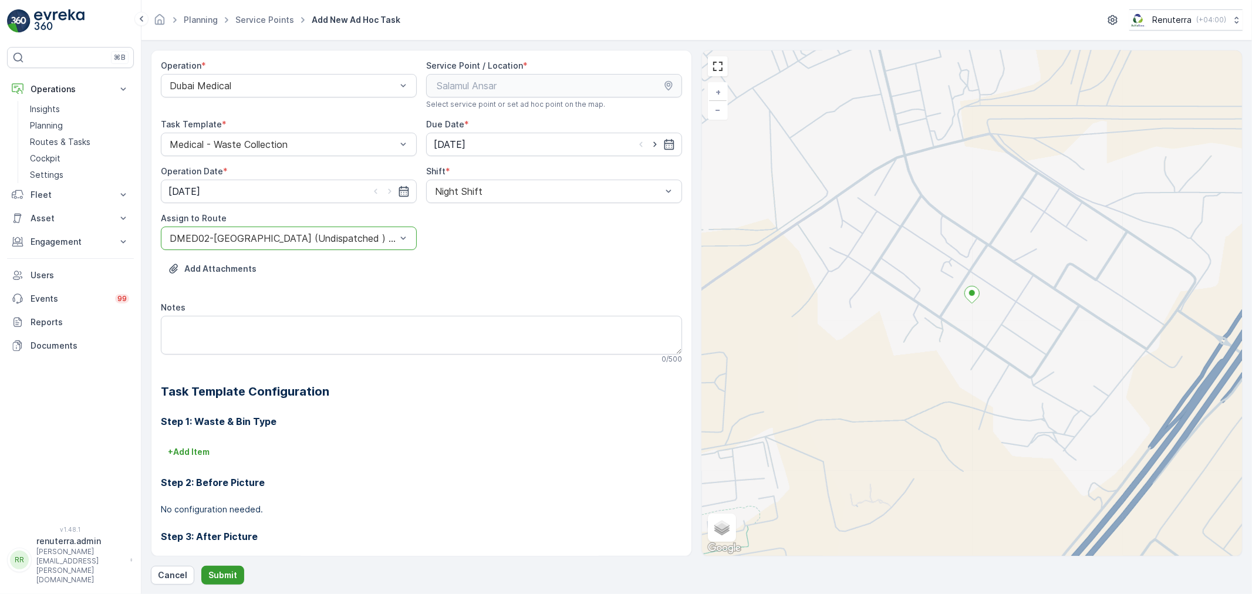
click at [213, 576] on p "Submit" at bounding box center [222, 575] width 29 height 12
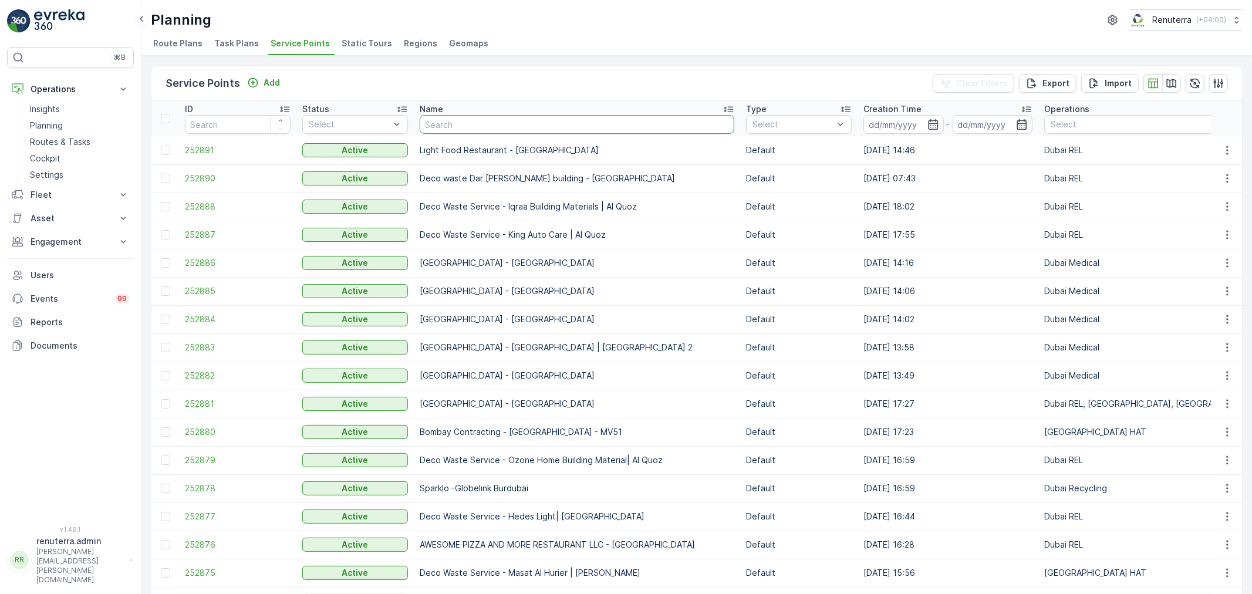
click at [562, 128] on input "text" at bounding box center [577, 124] width 315 height 19
type input "solicon"
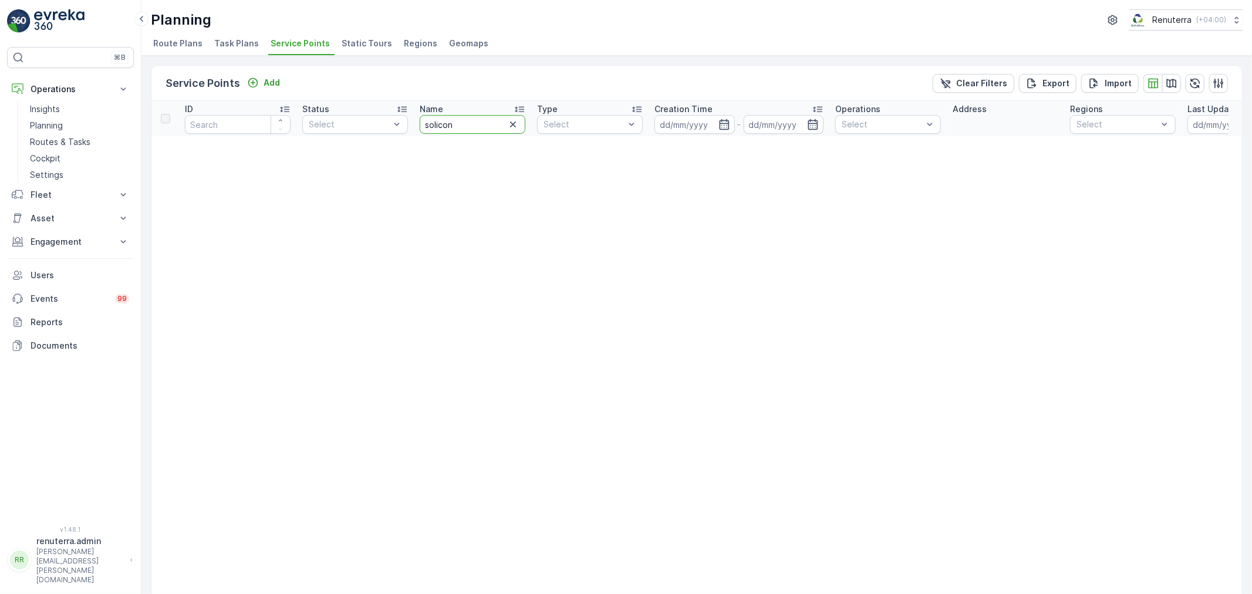
click at [456, 124] on input "solicon" at bounding box center [473, 124] width 106 height 19
type input "s"
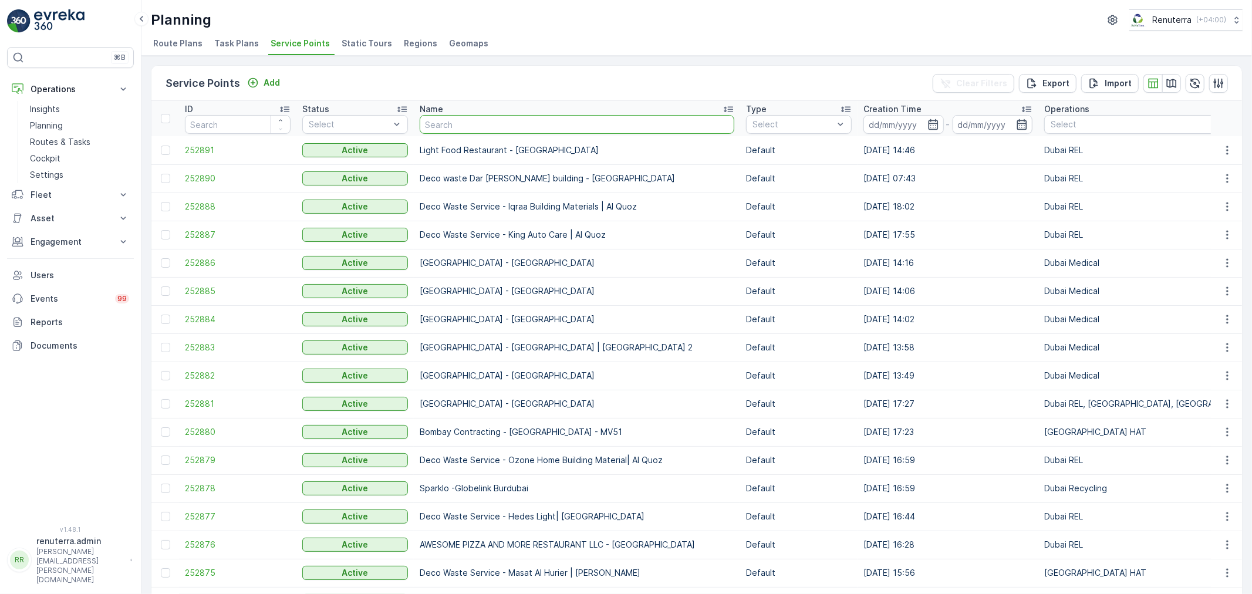
click at [456, 124] on input "text" at bounding box center [577, 124] width 315 height 19
type input "lulu"
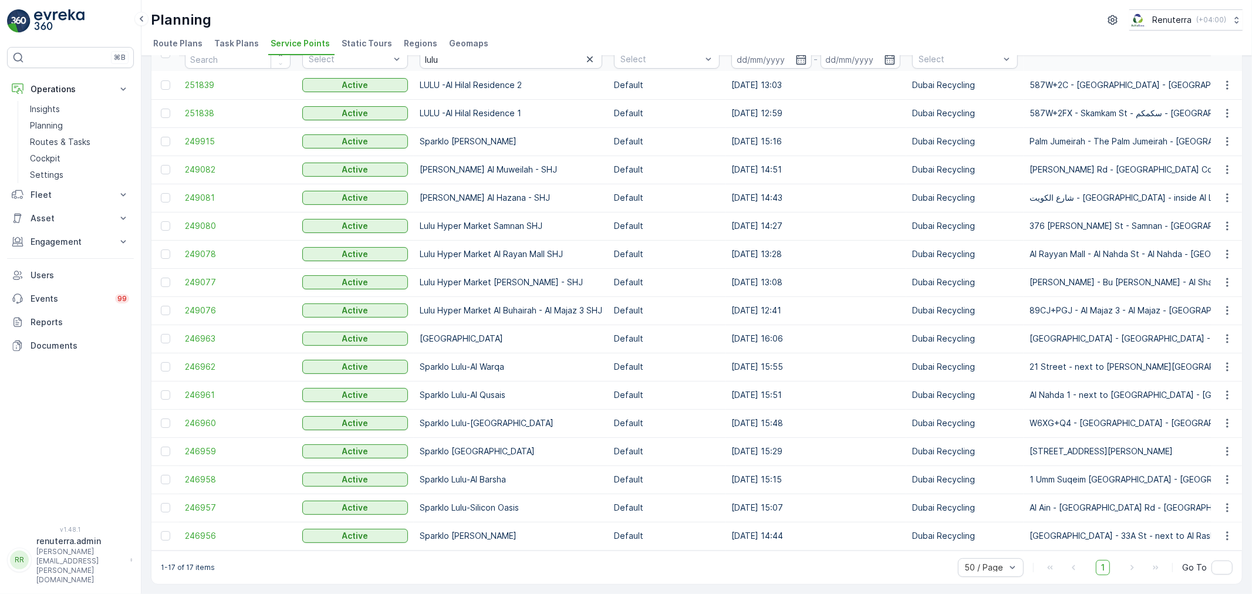
scroll to position [70, 0]
click at [208, 505] on span "246957" at bounding box center [238, 508] width 106 height 12
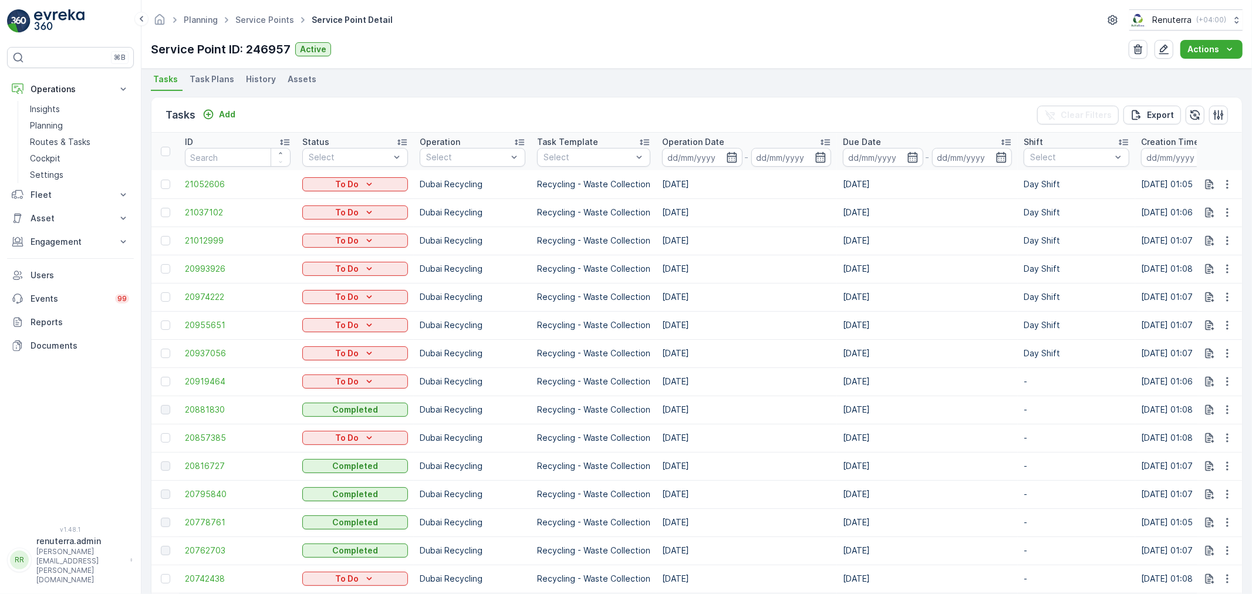
scroll to position [326, 0]
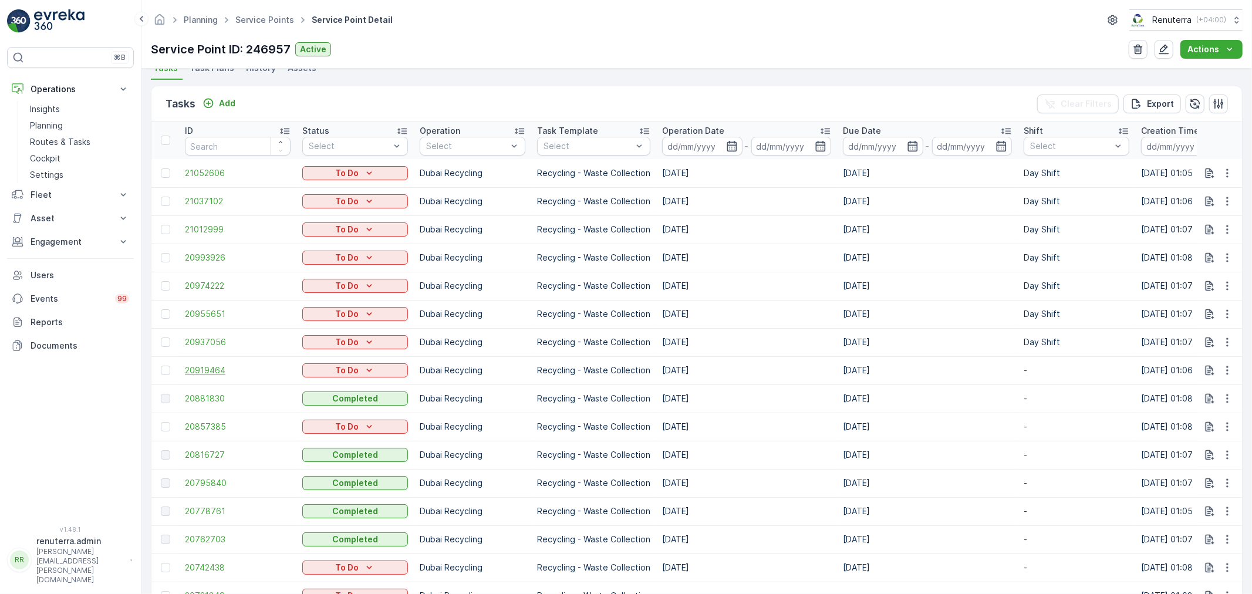
click at [200, 366] on span "20919464" at bounding box center [238, 371] width 106 height 12
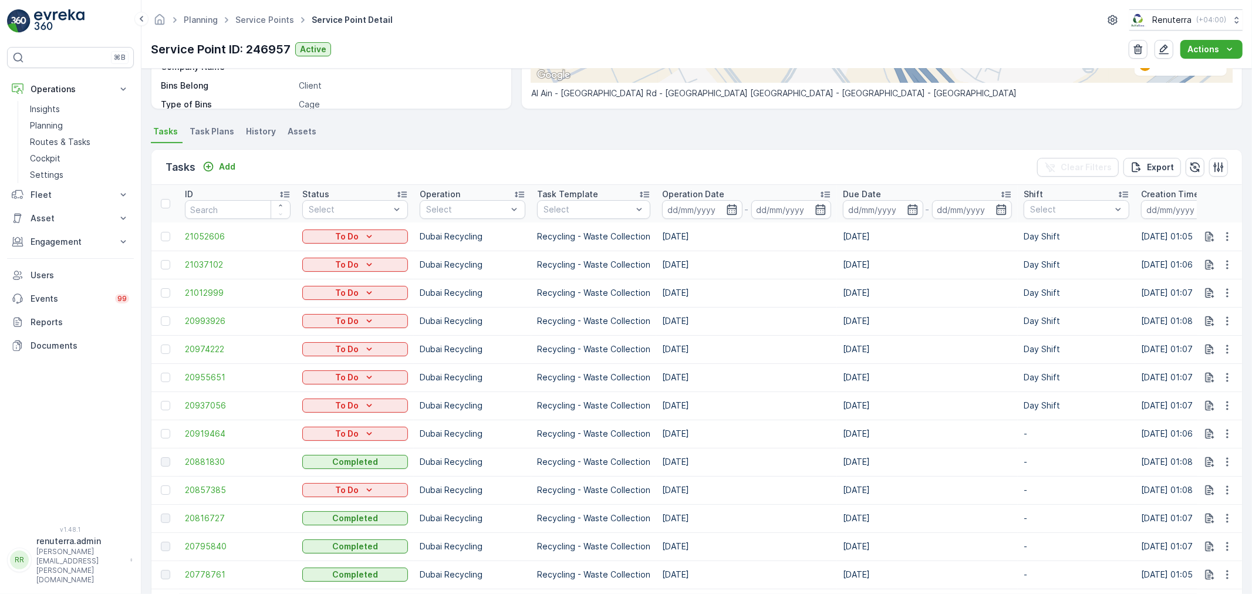
scroll to position [261, 0]
click at [486, 402] on td "Dubai Recycling" at bounding box center [472, 407] width 117 height 28
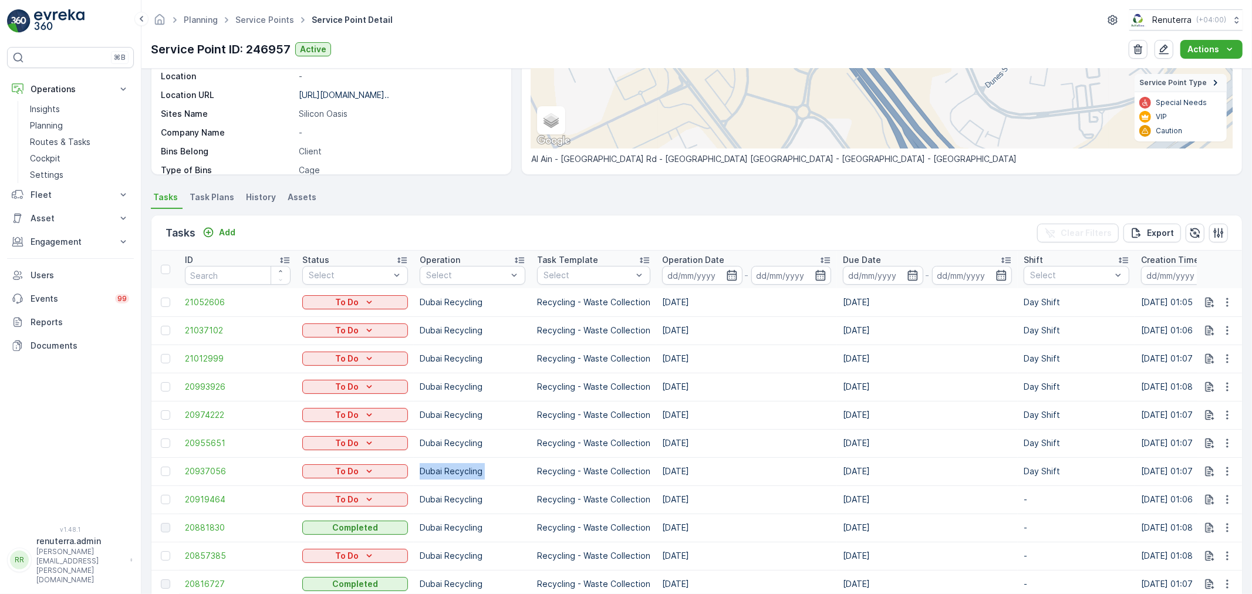
scroll to position [195, 0]
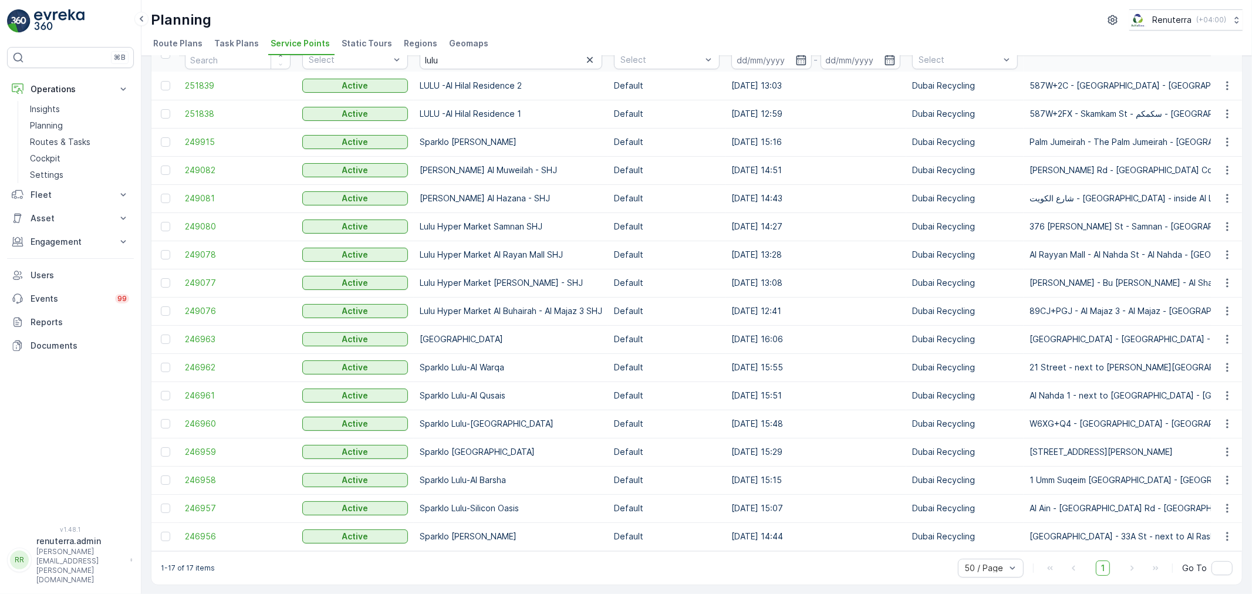
scroll to position [65, 0]
drag, startPoint x: 412, startPoint y: 434, endPoint x: 536, endPoint y: 496, distance: 138.4
click at [536, 497] on td "Sparklo Lulu-Silicon Oasis" at bounding box center [511, 508] width 194 height 28
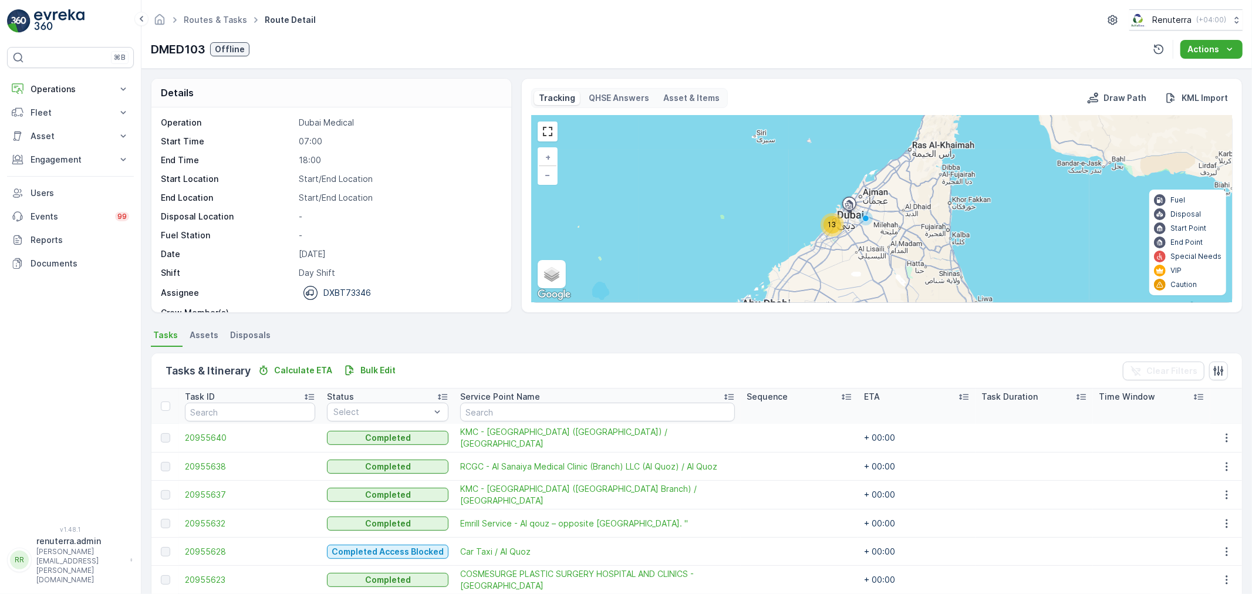
scroll to position [195, 0]
